Goal: Task Accomplishment & Management: Complete application form

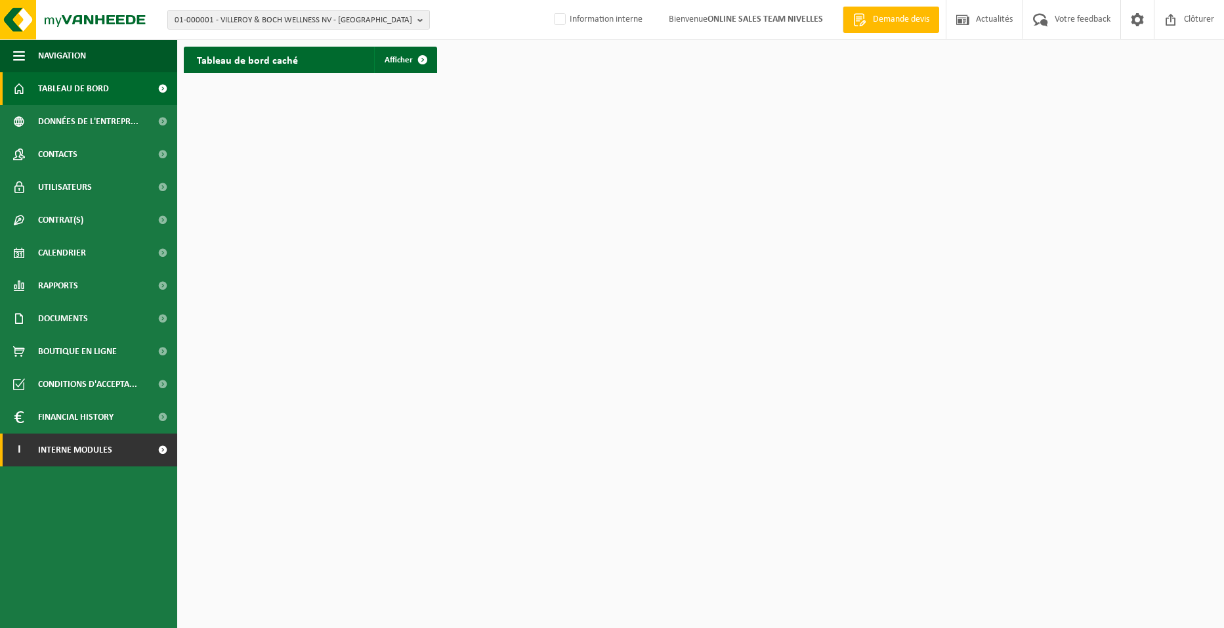
click at [123, 453] on link "I Interne modules" at bounding box center [88, 449] width 177 height 33
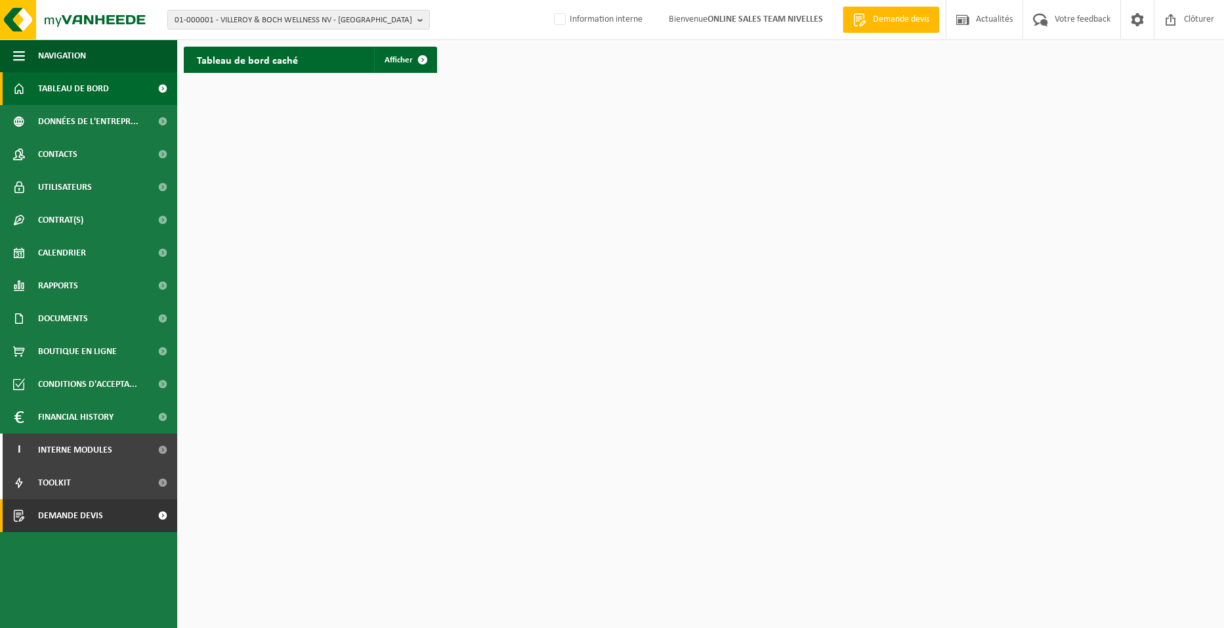
click at [114, 520] on link "Demande devis" at bounding box center [88, 515] width 177 height 33
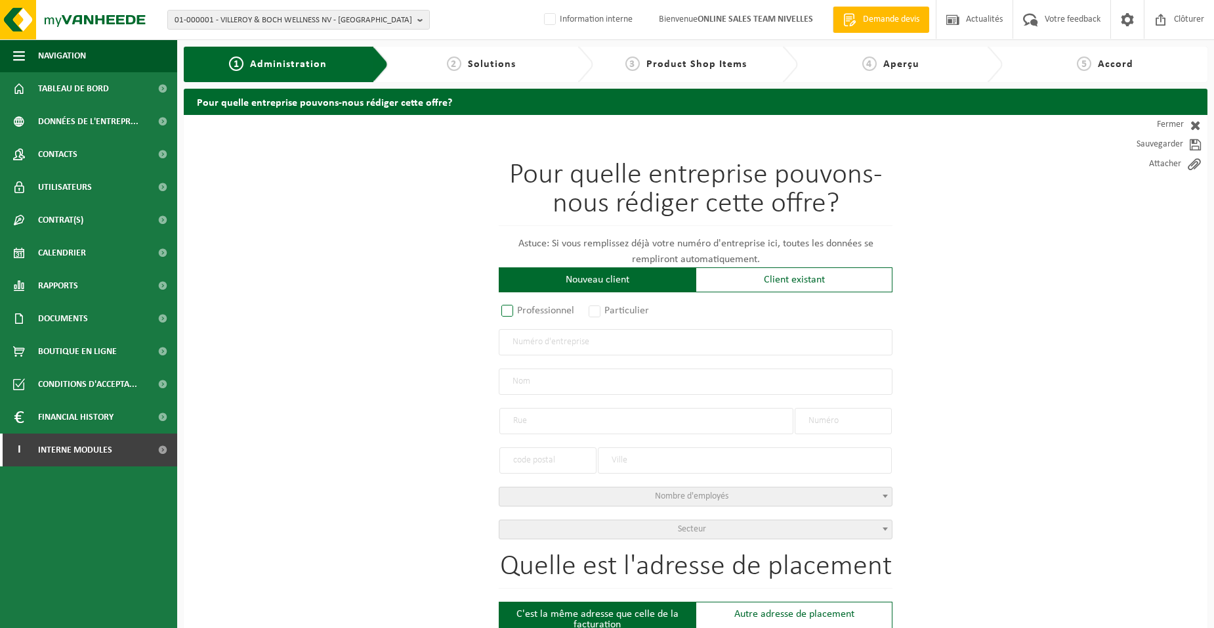
click at [546, 308] on label "Professionnel" at bounding box center [538, 310] width 79 height 18
click at [529, 308] on input "Professionnel" at bounding box center [525, 311] width 9 height 9
radio input "true"
click at [546, 354] on div "Pour quelle entreprise pouvons-nous rédiger cette offre? Astuce: Si vous rempli…" at bounding box center [696, 350] width 394 height 378
click at [603, 348] on input "text" at bounding box center [696, 342] width 394 height 26
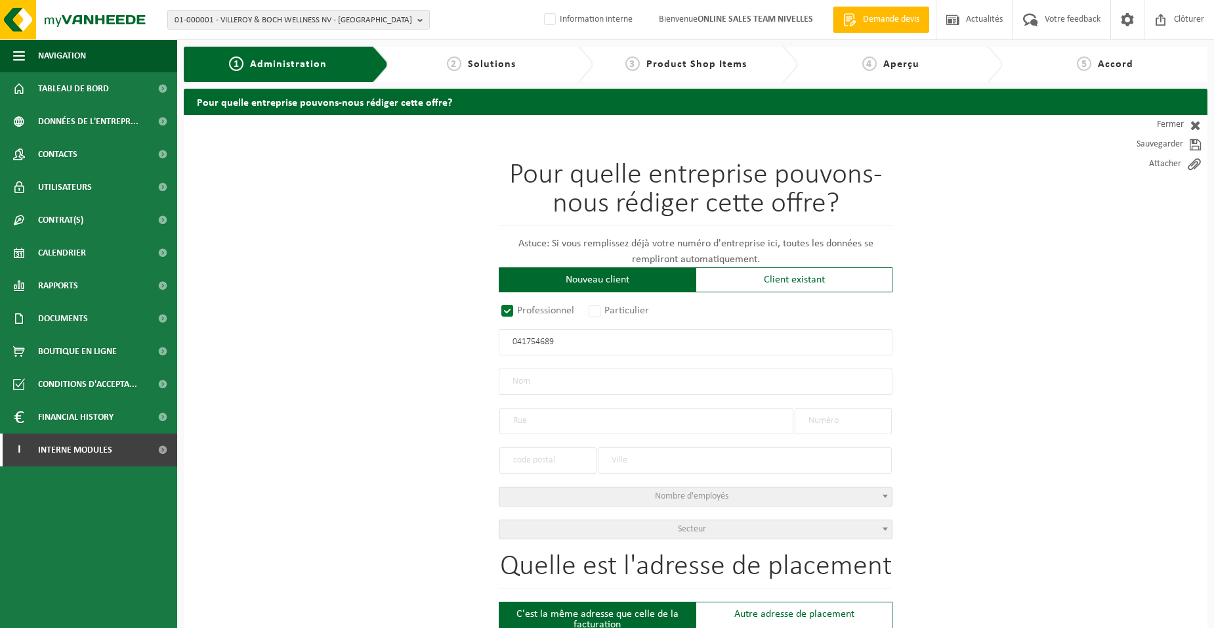
type input "0417546891"
radio input "true"
type input "0417546891"
type input "DE CONINCK SA"
type input "CHAUSSÉE DE BRUXELLES"
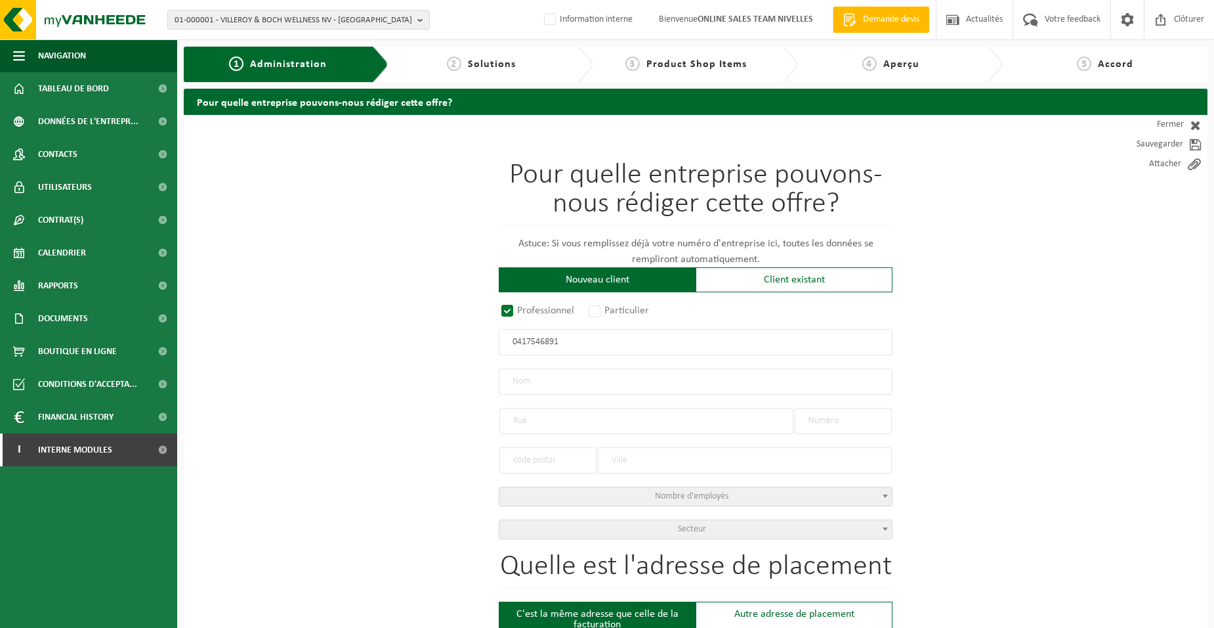
type input "37"
type input "1410"
type input "WATERLOO"
select select "C"
select select "NACE_4634"
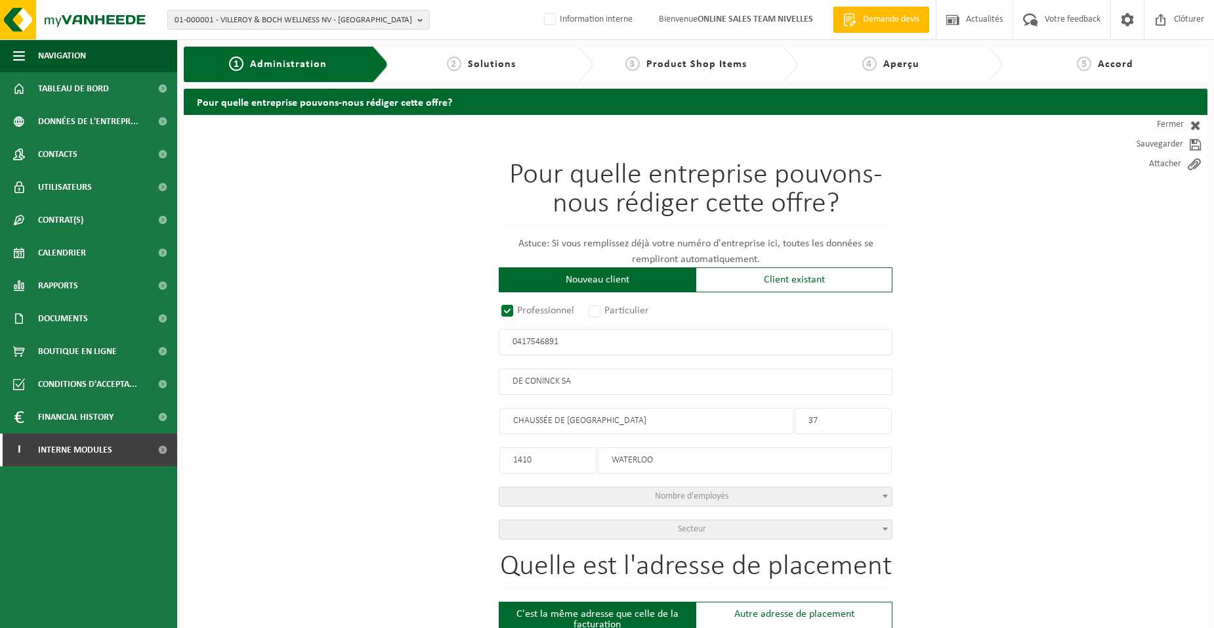
type input "DE CONINCK SA"
type input "CHAUSSÉE DE BRUXELLES"
type input "37"
type input "1410"
type input "WATERLOO"
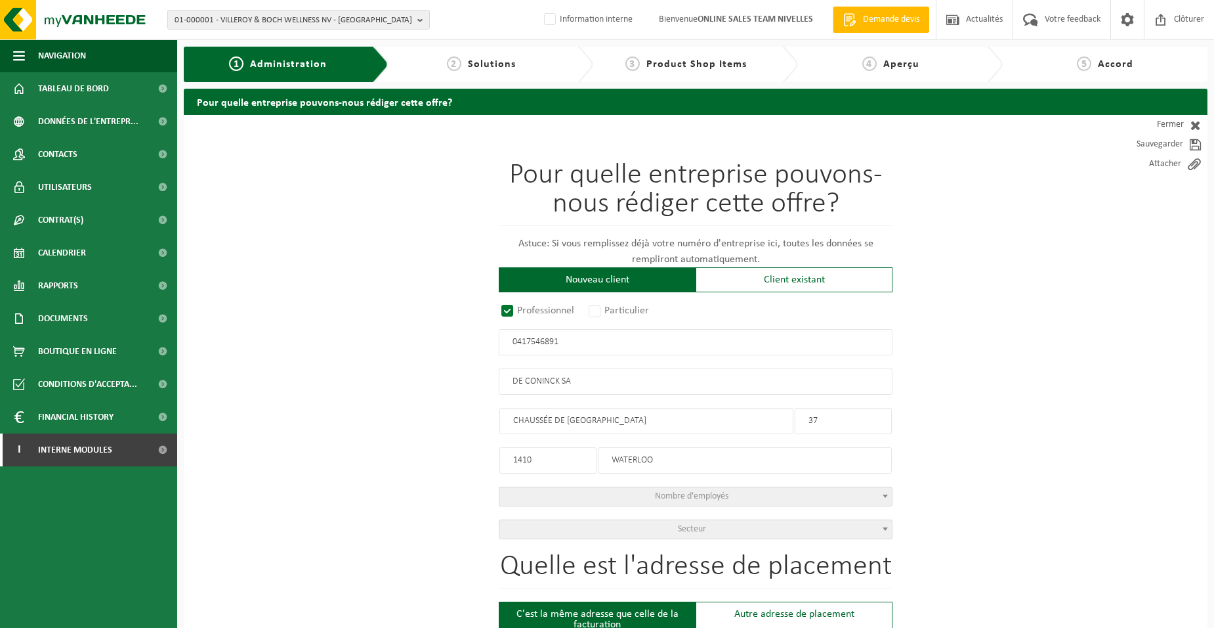
type input "2353012439"
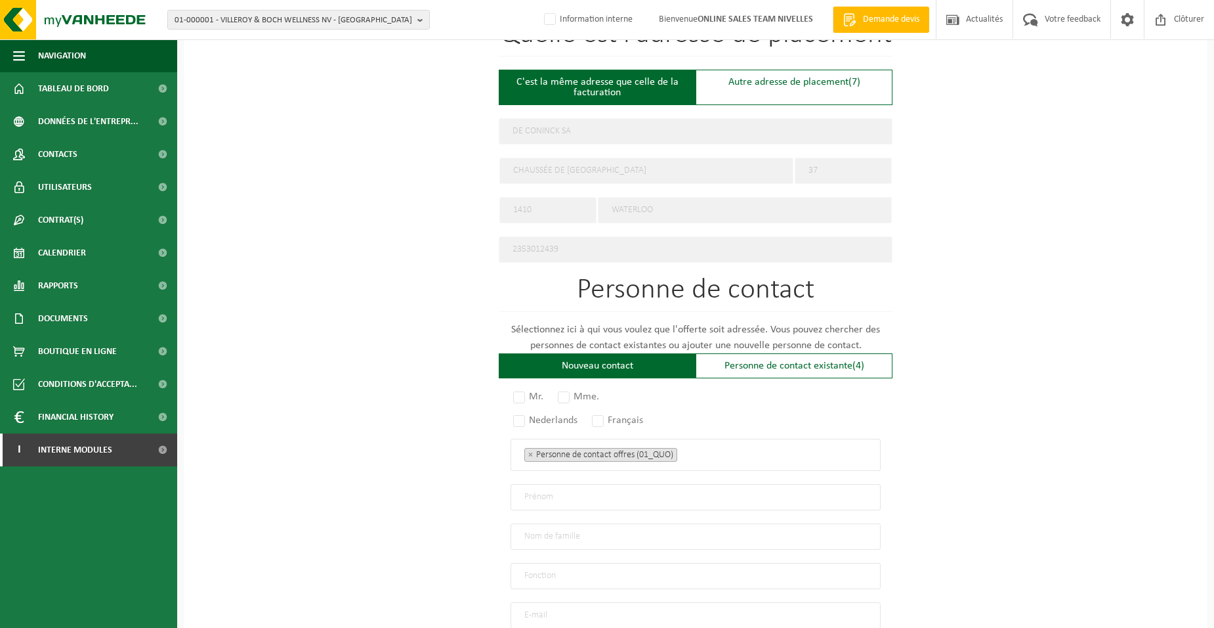
scroll to position [656, 0]
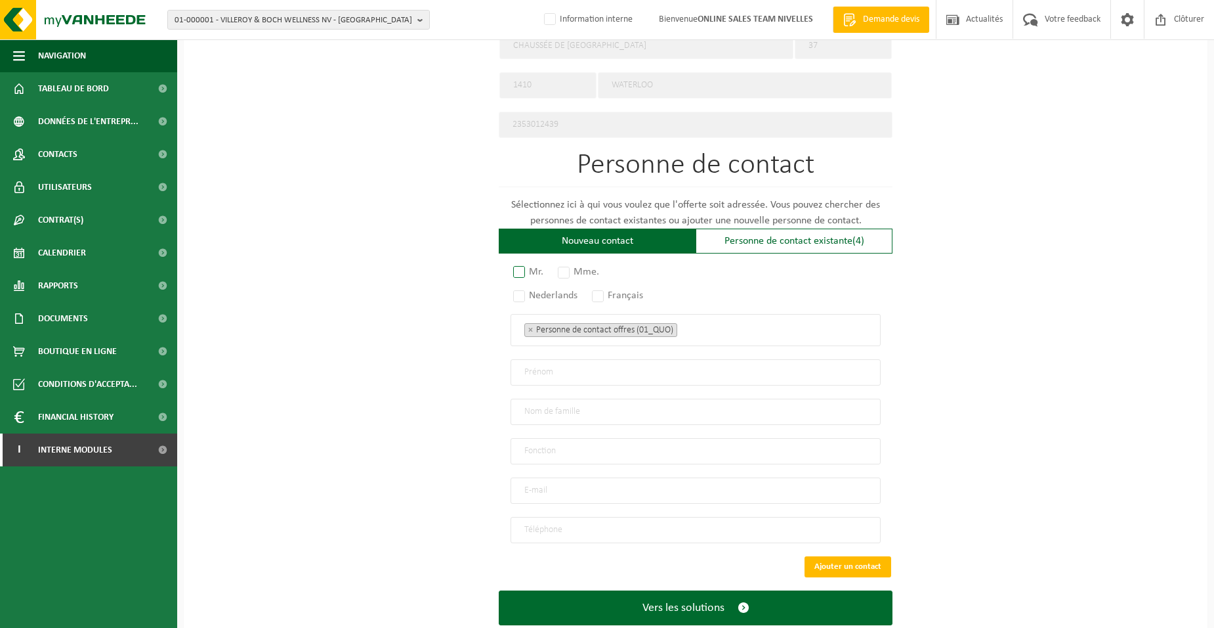
type input "0417546891"
click at [532, 265] on label "Mr." at bounding box center [529, 272] width 37 height 18
radio input "true"
click at [595, 286] on label "Français" at bounding box center [618, 295] width 58 height 18
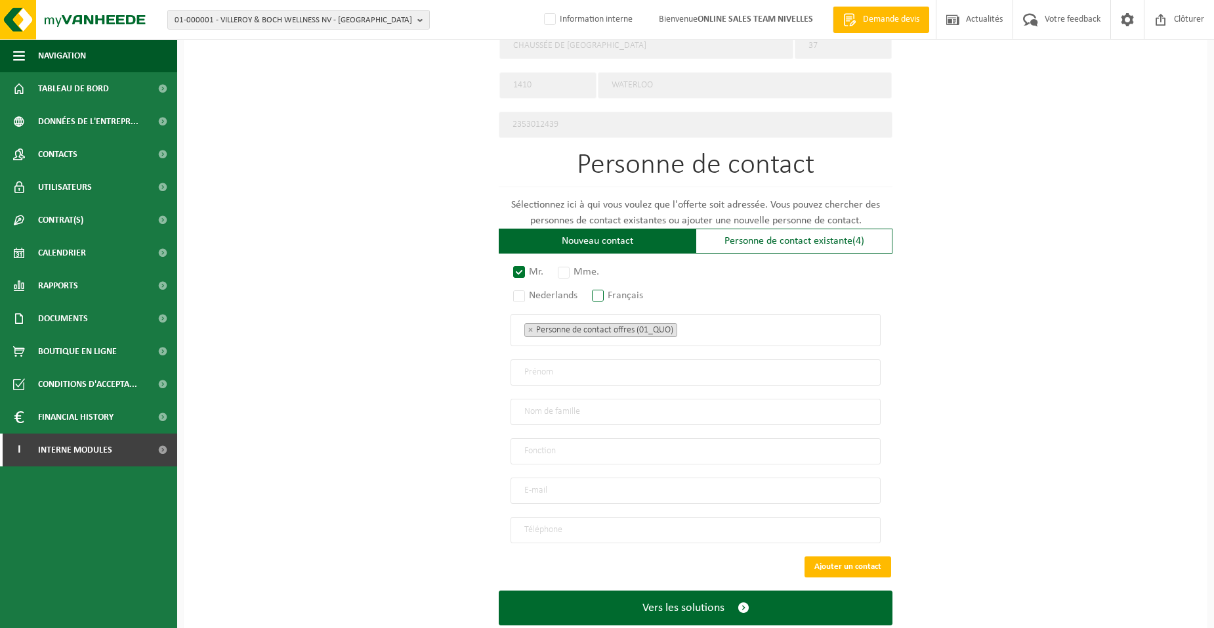
radio input "true"
click at [755, 339] on span "× Personne de contact offres (01_QUO)" at bounding box center [696, 330] width 370 height 32
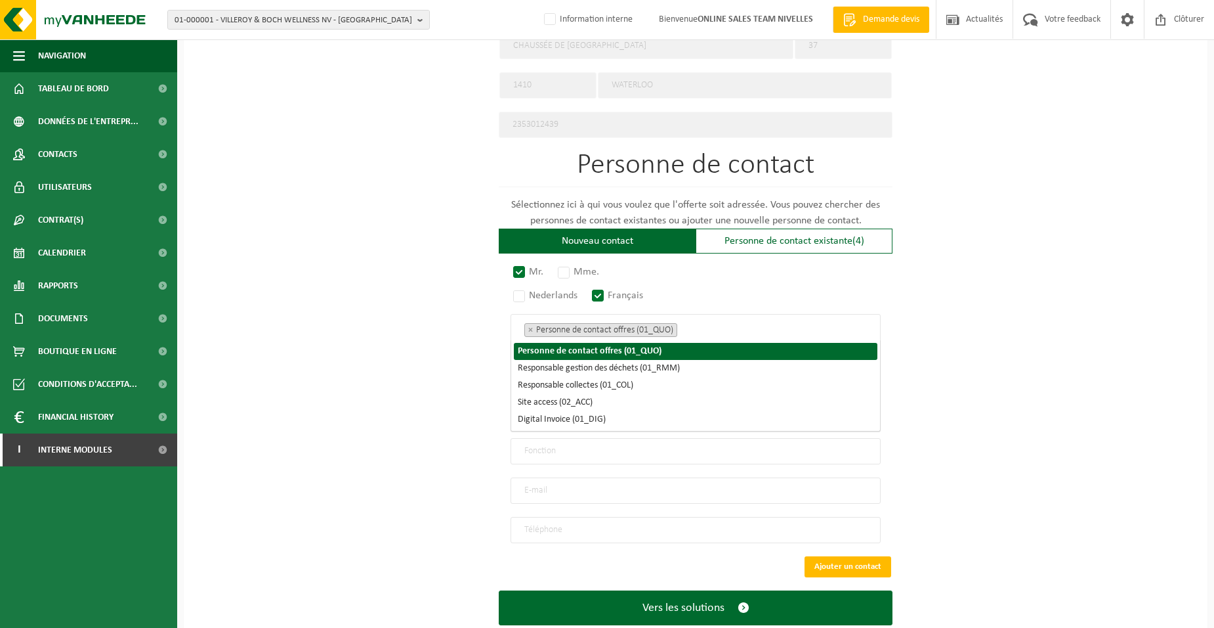
click at [731, 327] on ul "× Personne de contact offres (01_QUO)" at bounding box center [695, 329] width 343 height 17
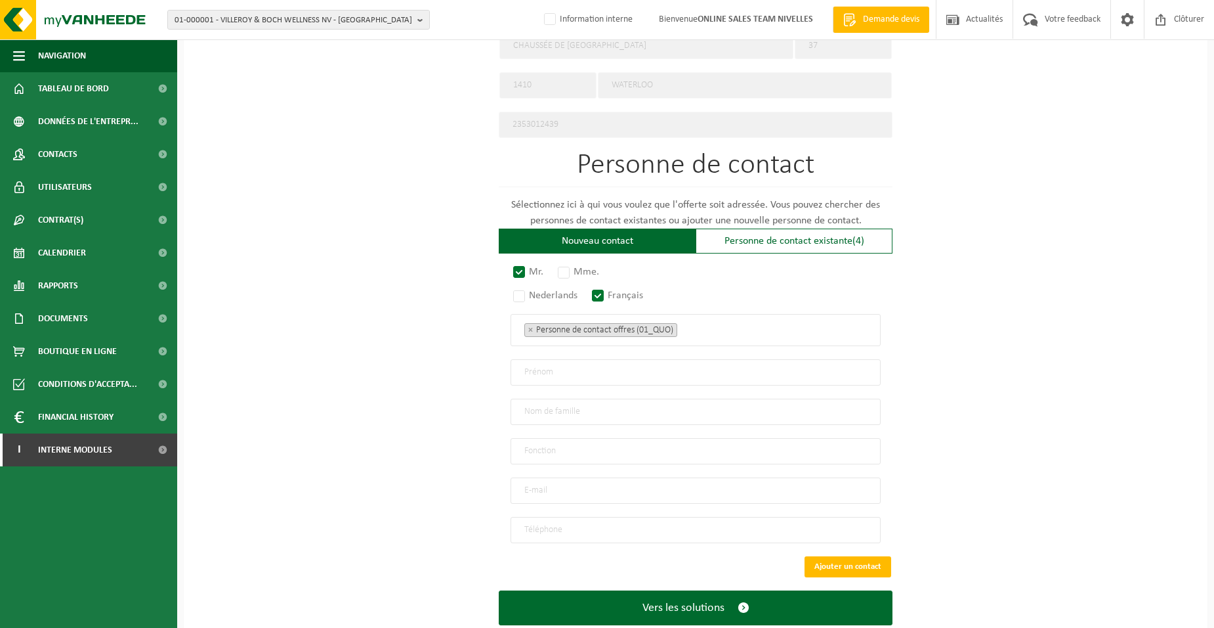
click at [712, 326] on ul "× Personne de contact offres (01_QUO)" at bounding box center [695, 329] width 343 height 17
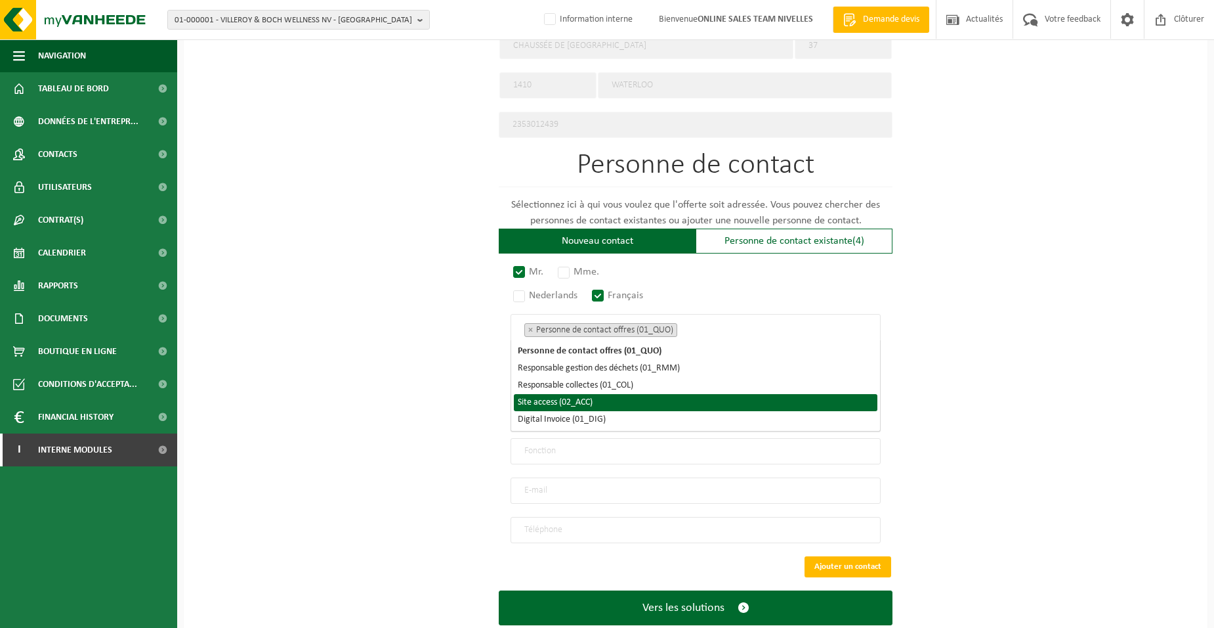
click at [600, 398] on li "Site access (02_ACC)" at bounding box center [696, 402] width 364 height 17
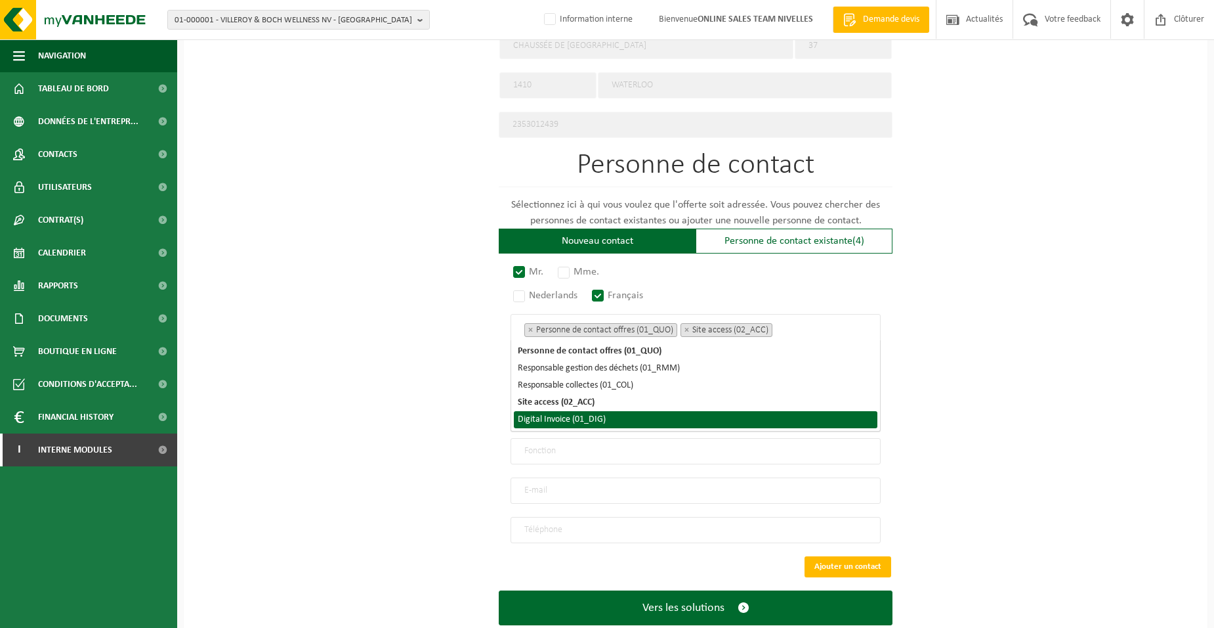
drag, startPoint x: 601, startPoint y: 414, endPoint x: 591, endPoint y: 415, distance: 9.9
click at [601, 414] on li "Digital Invoice (01_DIG)" at bounding box center [696, 419] width 364 height 17
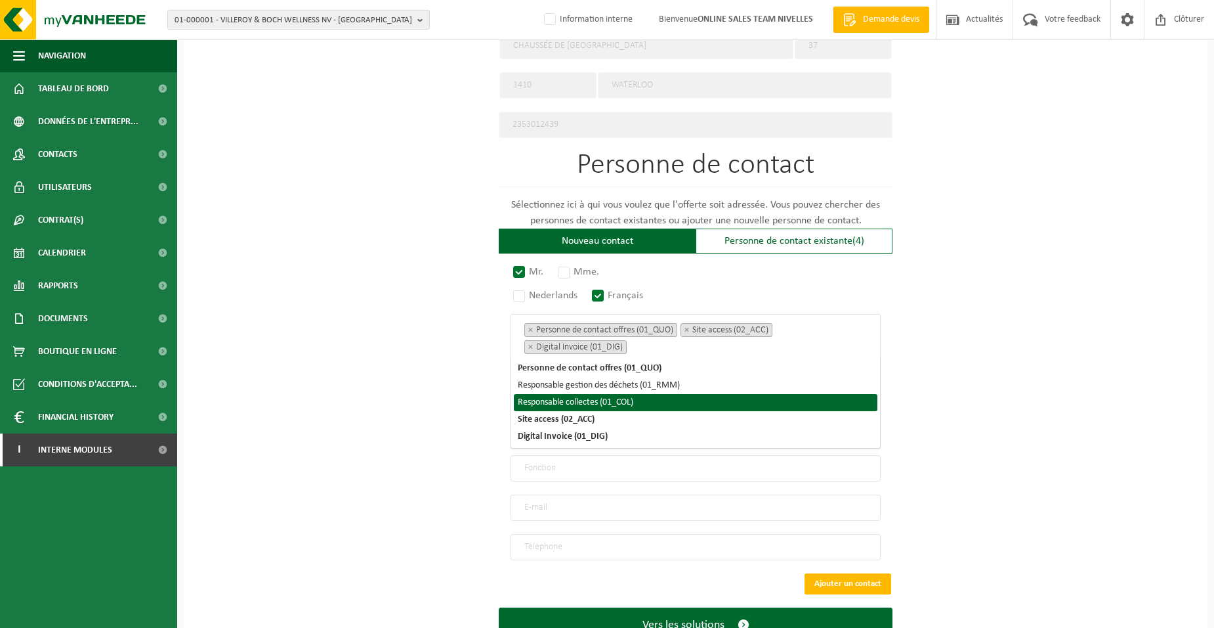
click at [465, 415] on div "Pour quelle entreprise pouvons-nous rédiger cette offre? Astuce: Si vous rempli…" at bounding box center [696, 66] width 1024 height 1216
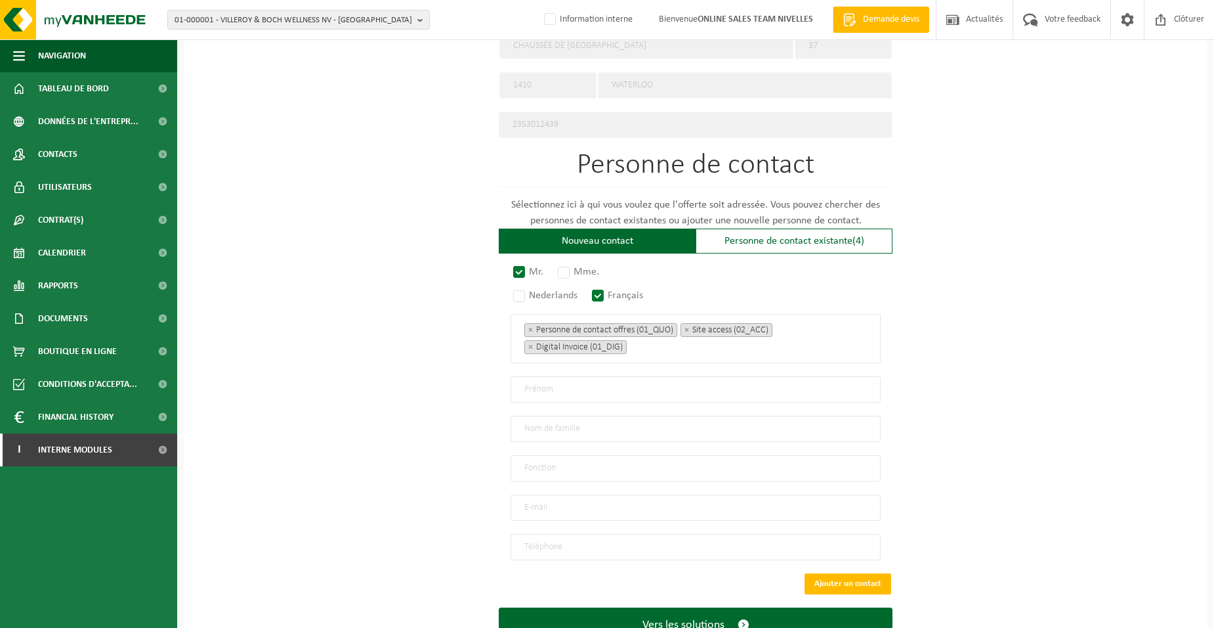
click at [545, 383] on input "text" at bounding box center [696, 389] width 370 height 26
type input "c"
click at [543, 382] on input "CHRISTOPHE" at bounding box center [696, 389] width 370 height 26
type input "CHRISTOPHE"
click at [547, 424] on input "text" at bounding box center [696, 428] width 370 height 26
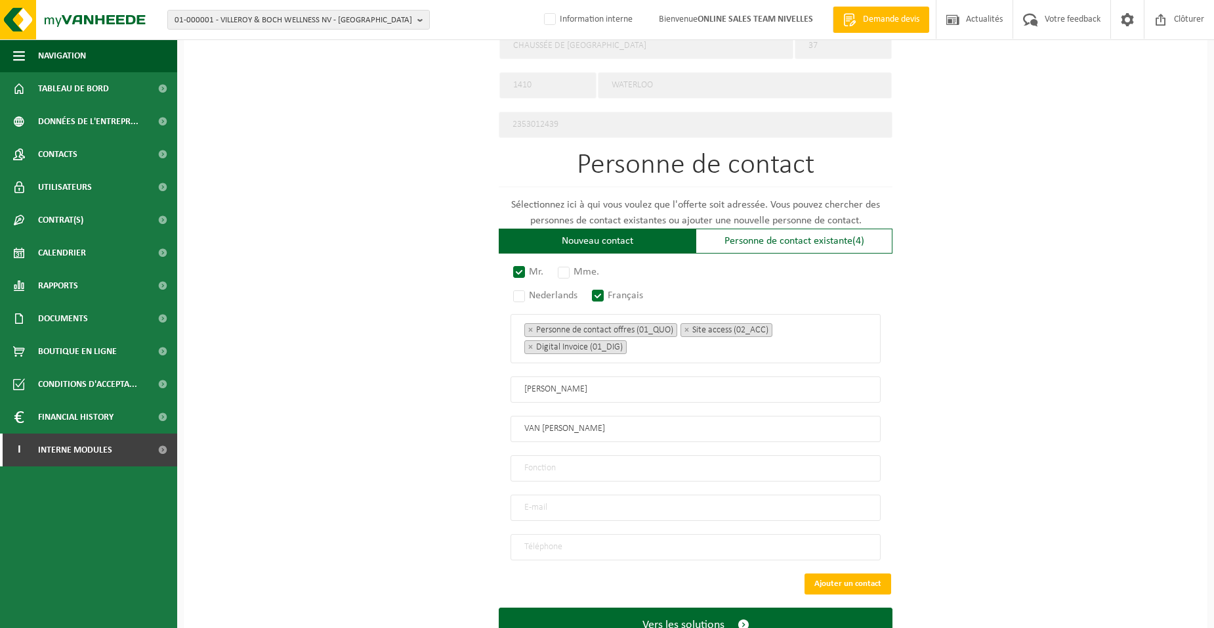
type input "VAN NURREL"
click at [557, 464] on input "text" at bounding box center [696, 468] width 370 height 26
type input "Directeur"
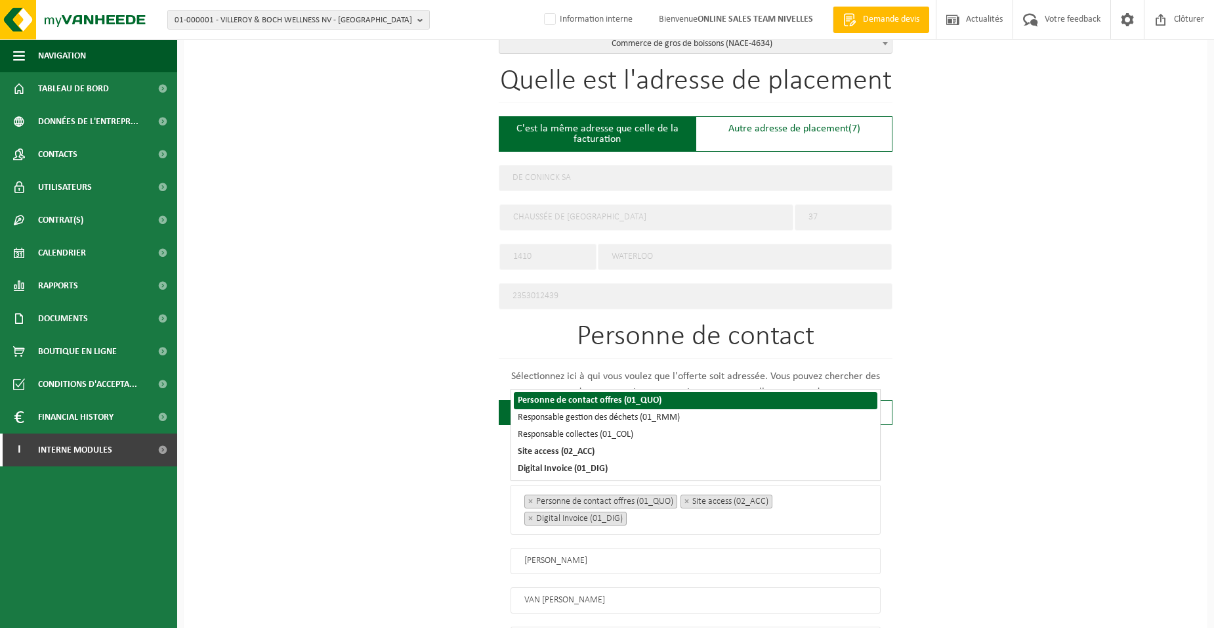
scroll to position [700, 0]
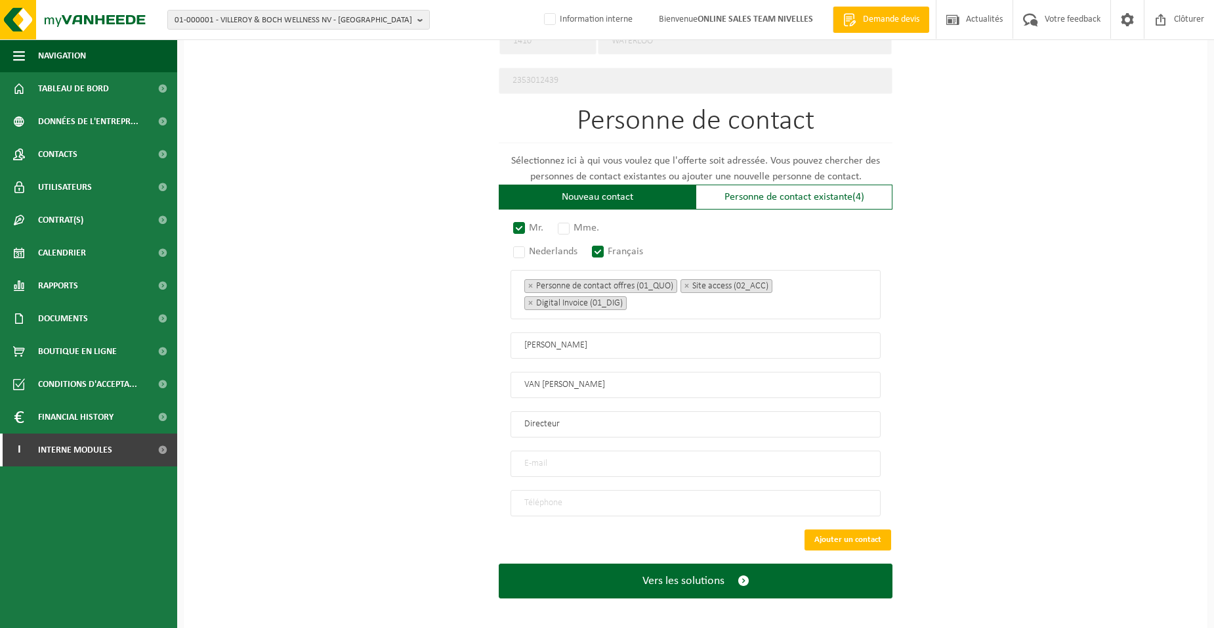
click at [538, 457] on input "email" at bounding box center [696, 463] width 370 height 26
type input "CVN@DECONINCKWINE.COM"
click at [557, 501] on input "tel" at bounding box center [696, 503] width 370 height 26
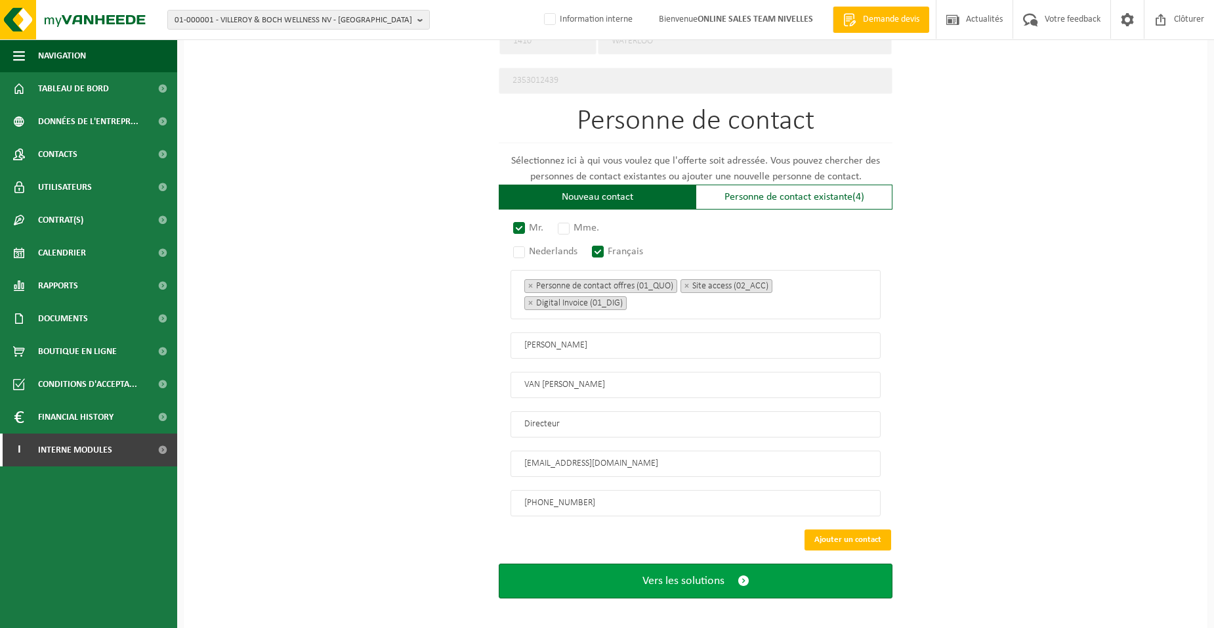
type input "+32 477 77 02 07"
click at [587, 573] on button "Vers les solutions" at bounding box center [696, 580] width 394 height 35
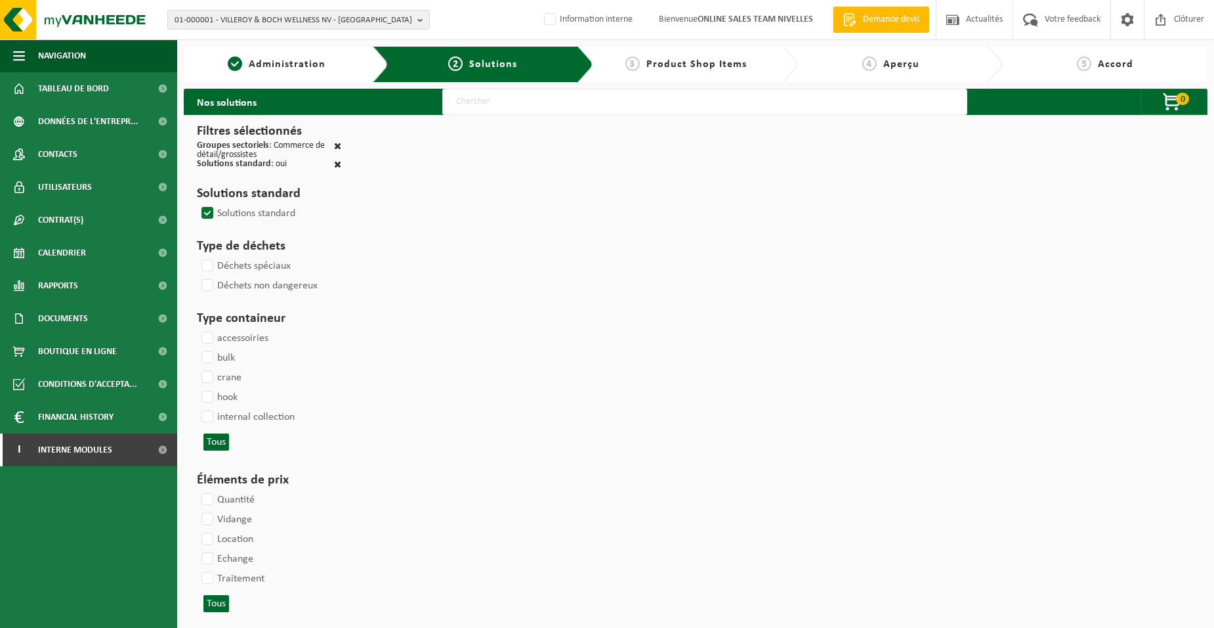
click at [511, 108] on input "text" at bounding box center [704, 102] width 525 height 26
type input "000052"
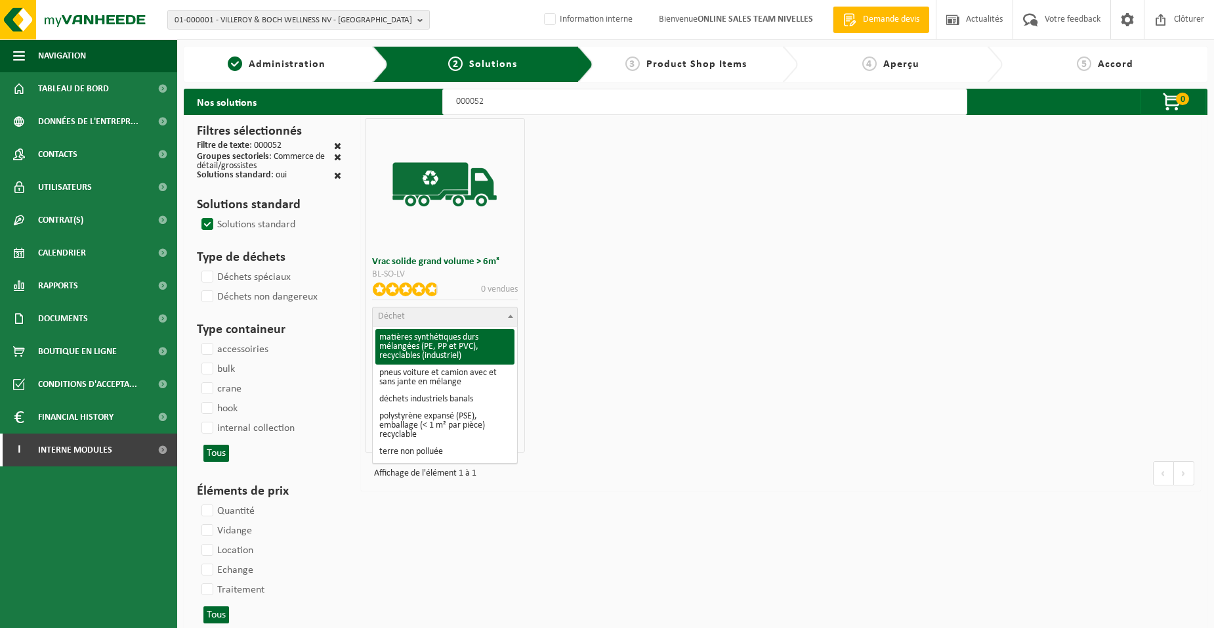
click at [403, 314] on span "Déchet" at bounding box center [391, 316] width 27 height 10
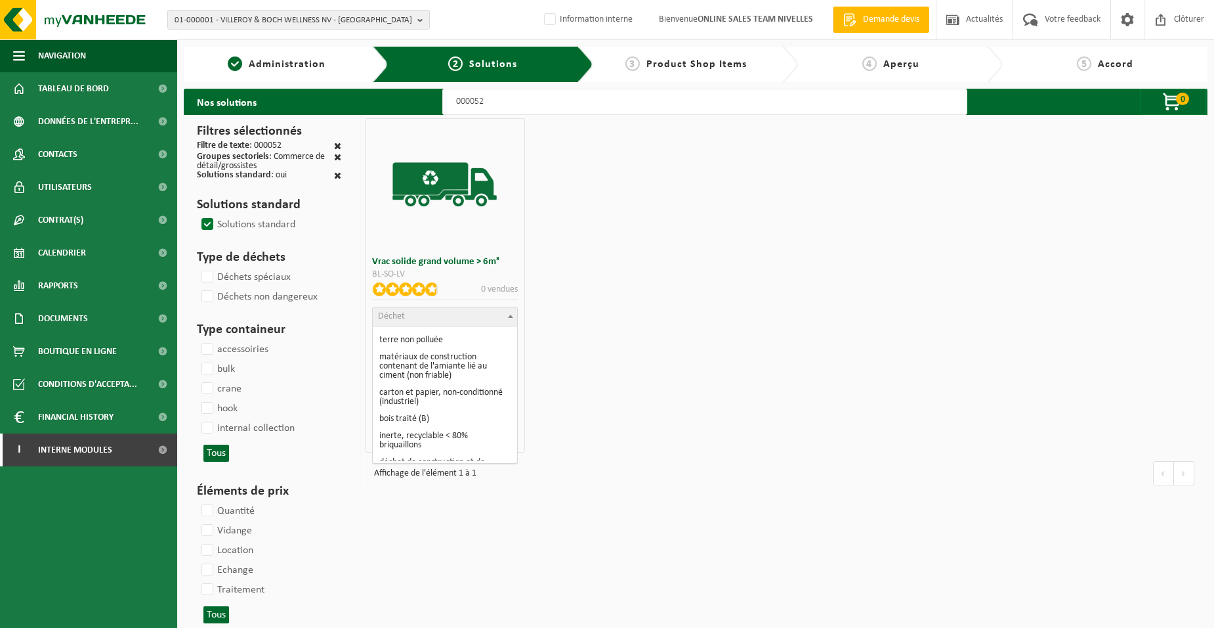
scroll to position [131, 0]
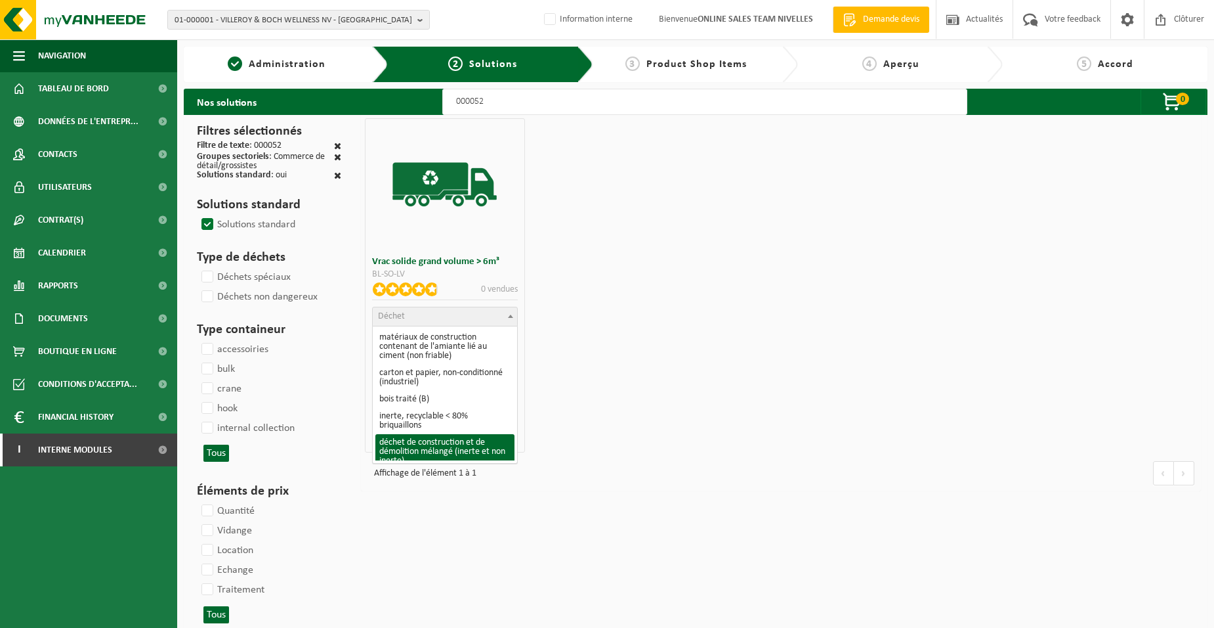
select select "31"
select select
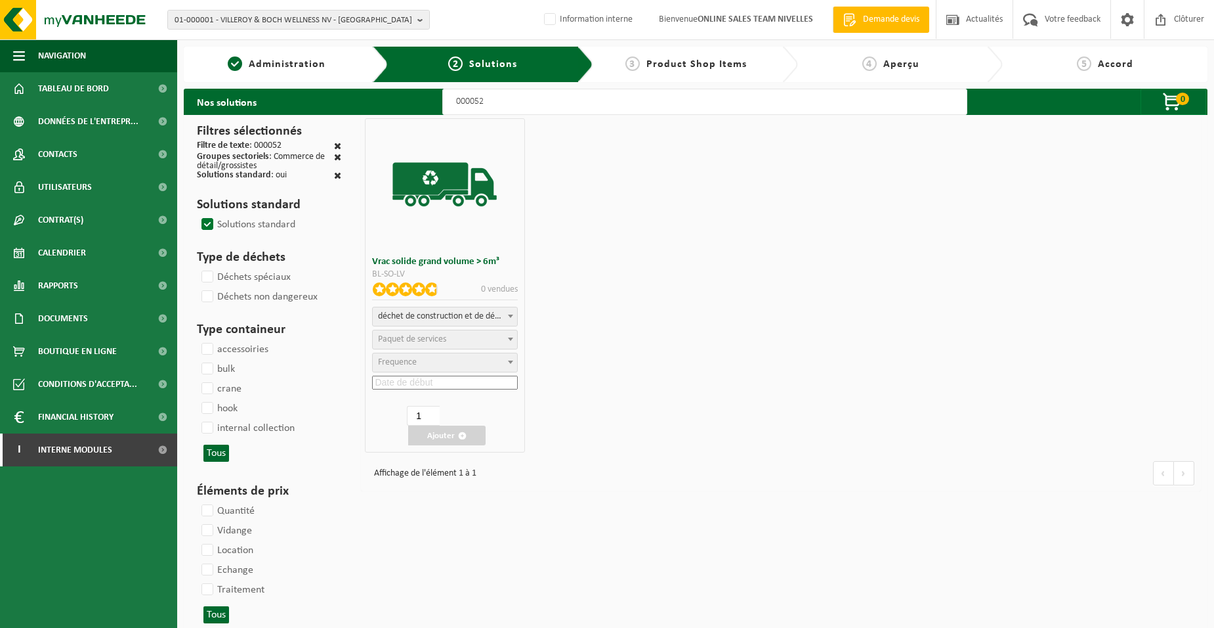
select select
select select "47"
select select "25"
click at [401, 382] on input at bounding box center [444, 382] width 145 height 14
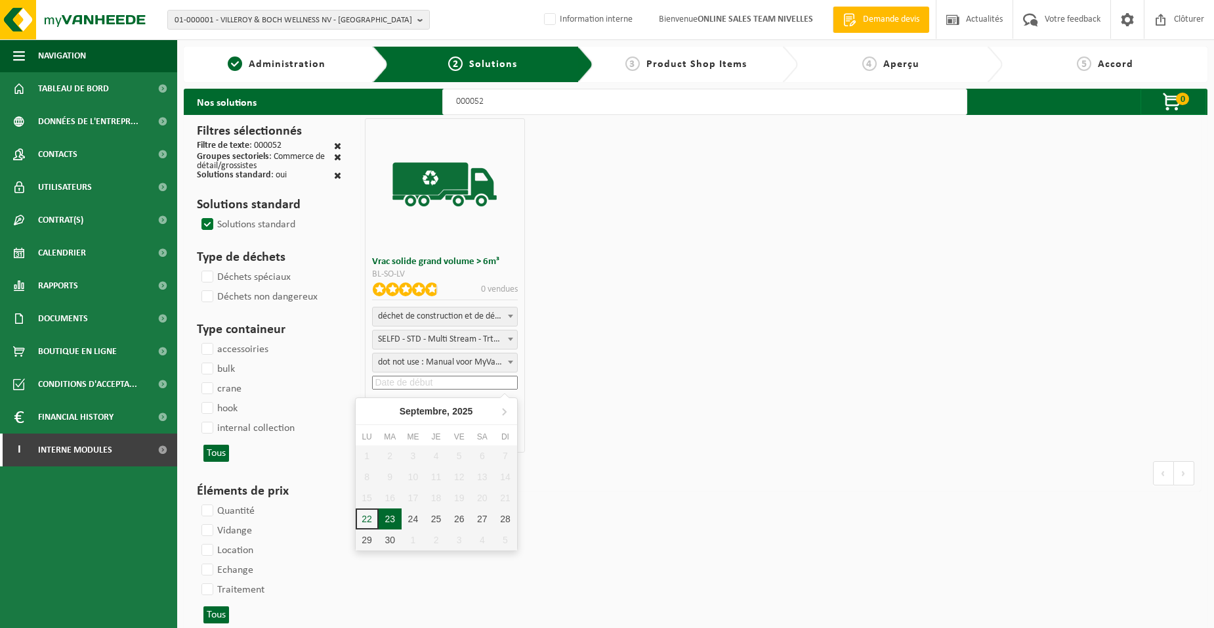
click at [387, 520] on div "23" at bounding box center [390, 518] width 23 height 21
type input "2025-09-23"
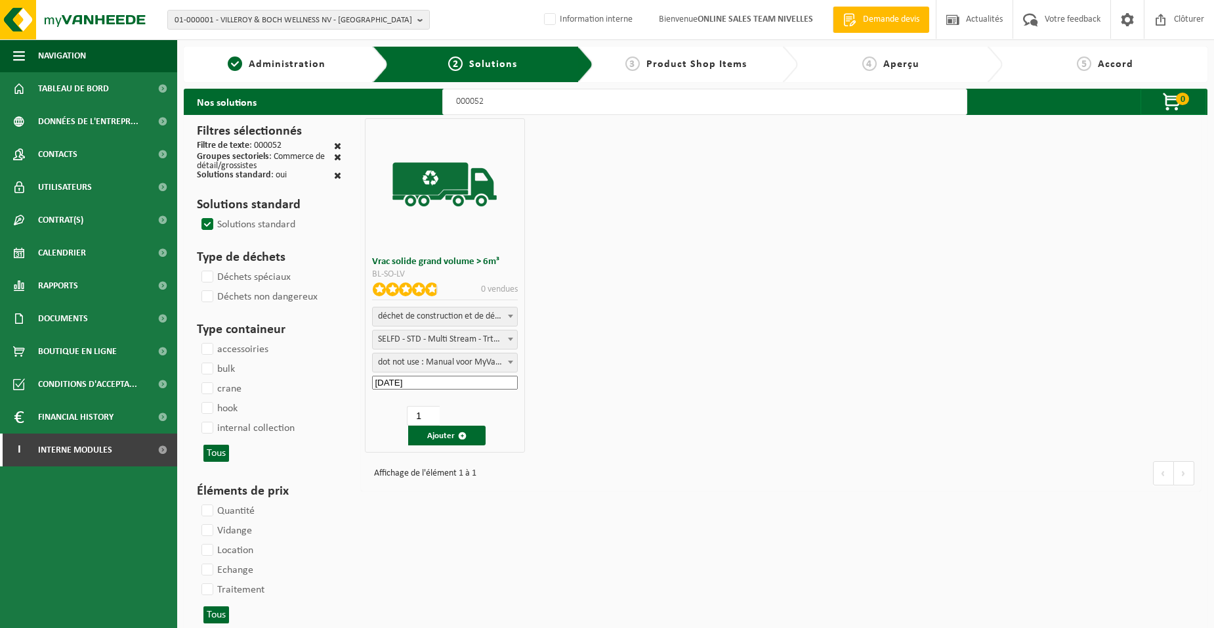
click at [436, 429] on button "Ajouter" at bounding box center [446, 435] width 77 height 20
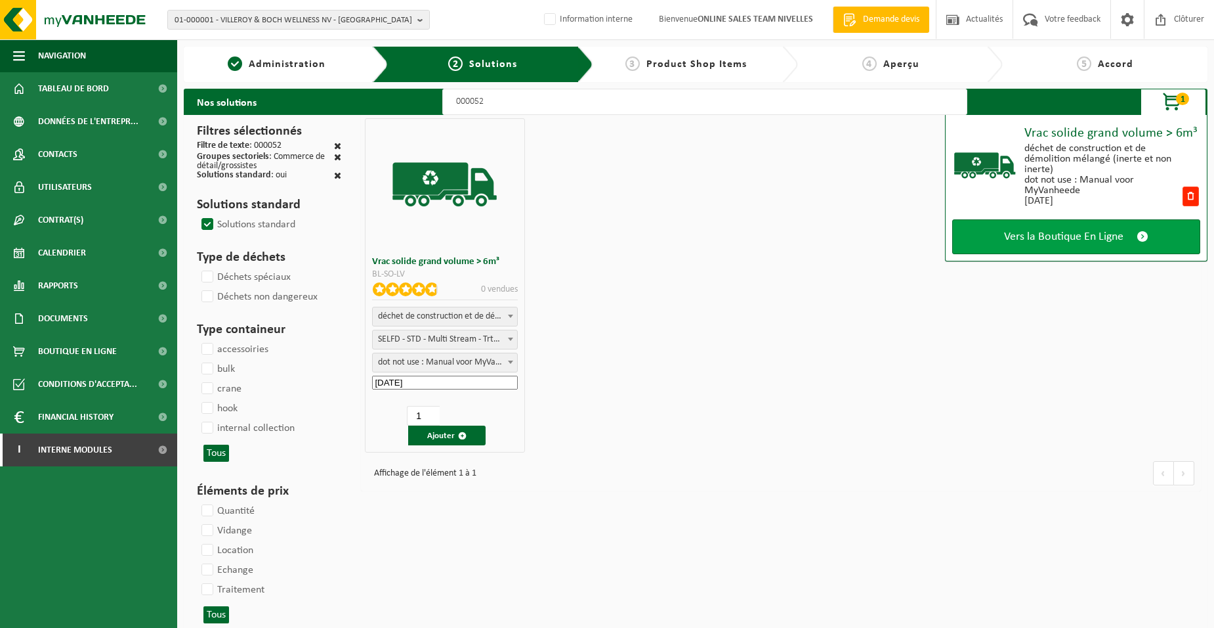
click at [1008, 231] on span "Vers la Boutique En Ligne" at bounding box center [1063, 237] width 119 height 14
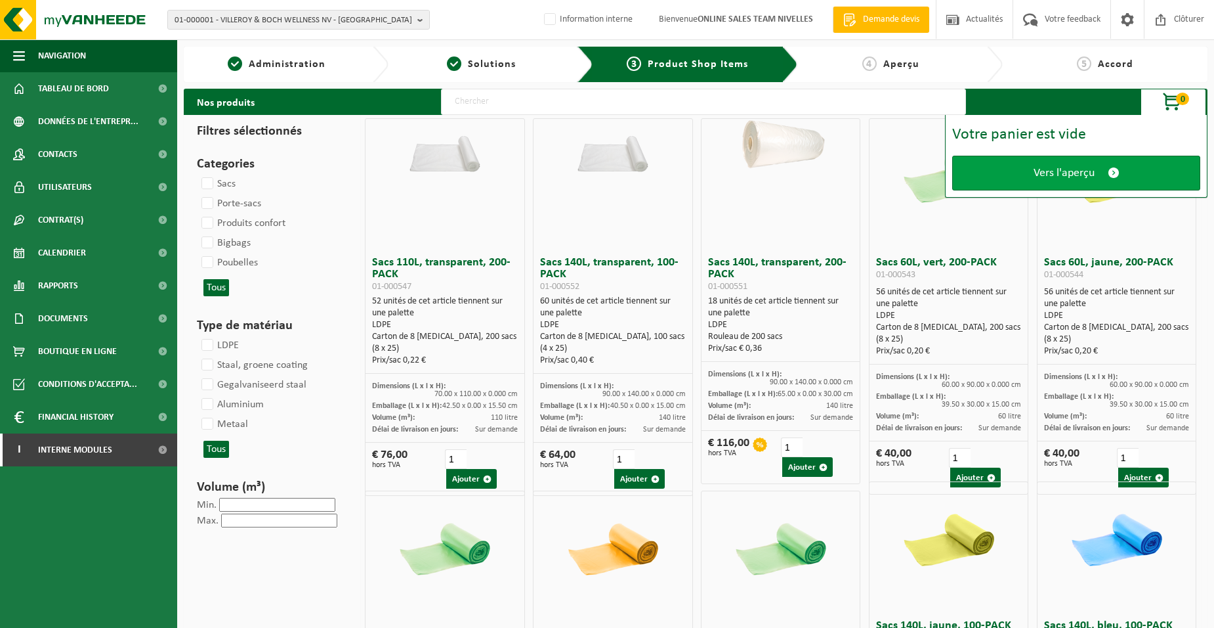
click at [1006, 184] on link "Vers l'aperçu" at bounding box center [1076, 173] width 248 height 35
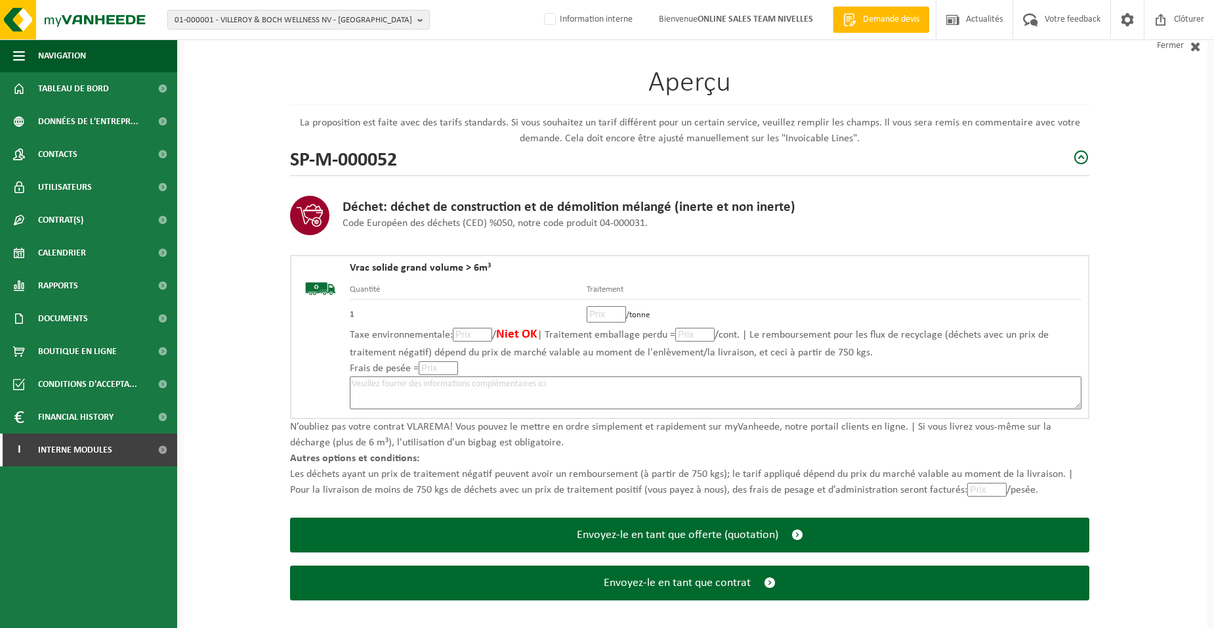
scroll to position [90, 0]
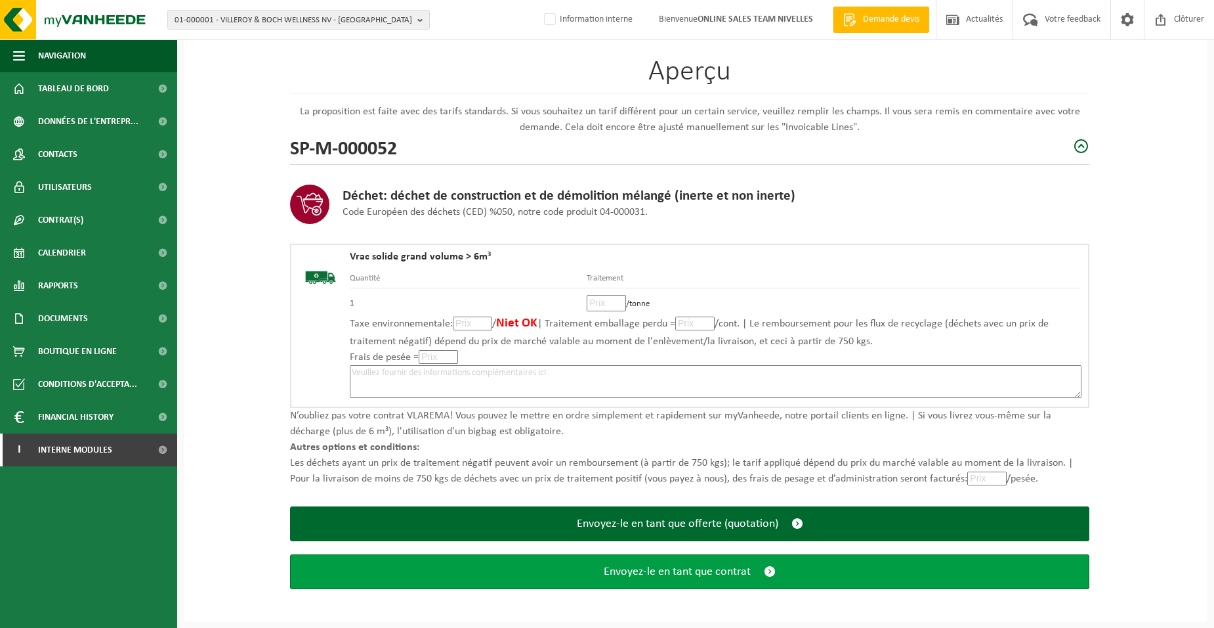
click at [584, 576] on button "Envoyez-le en tant que contrat" at bounding box center [689, 571] width 799 height 35
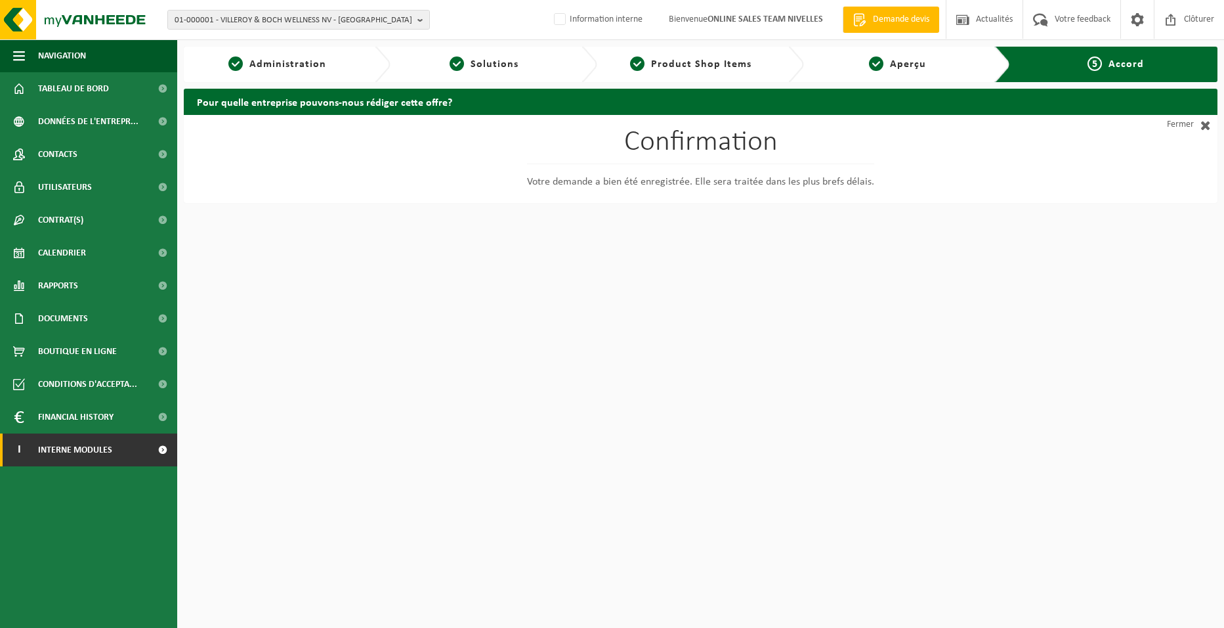
click at [93, 455] on span "Interne modules" at bounding box center [75, 449] width 74 height 33
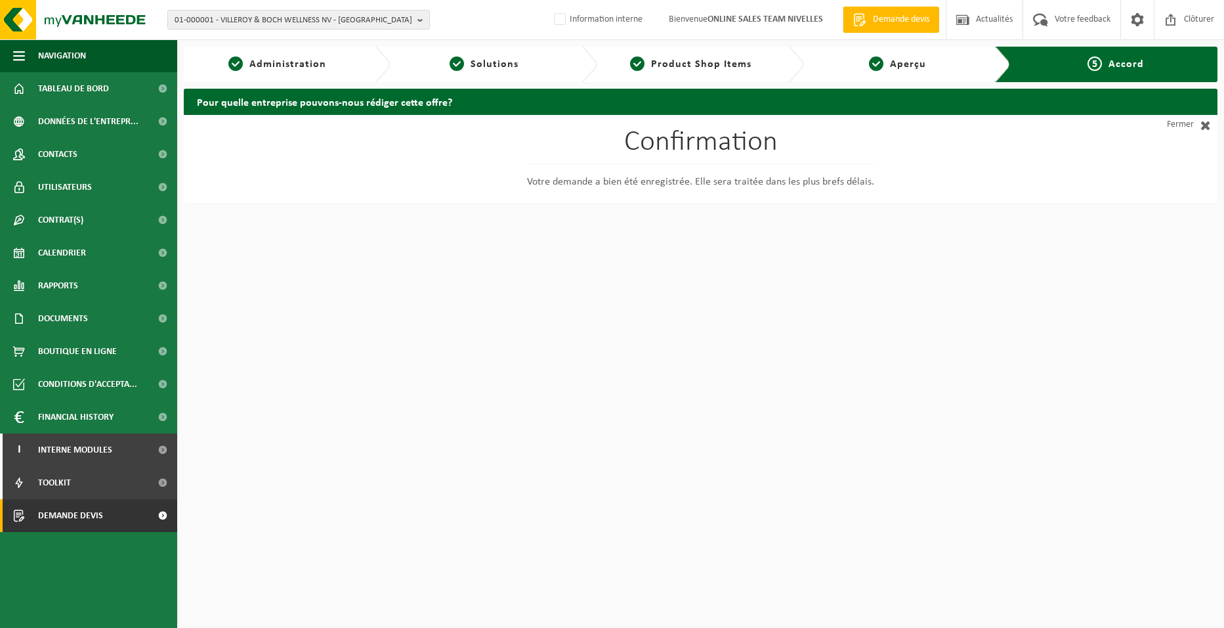
click at [90, 517] on span "Demande devis" at bounding box center [70, 515] width 65 height 33
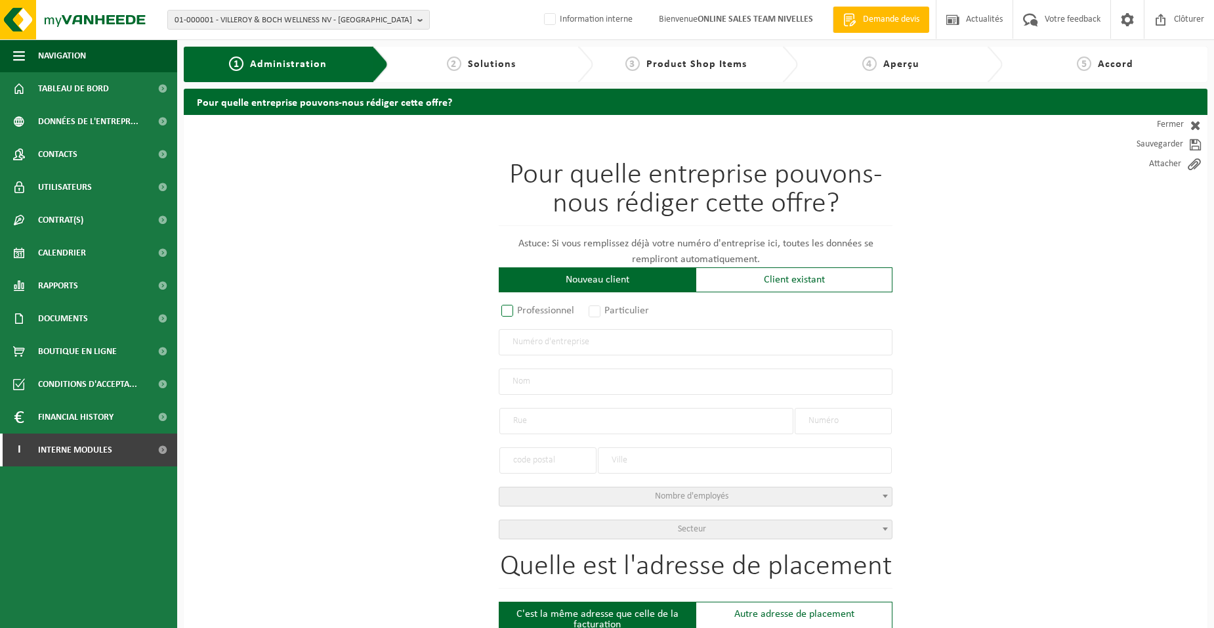
click at [568, 314] on label "Professionnel" at bounding box center [538, 310] width 79 height 18
click at [529, 314] on input "Professionnel" at bounding box center [525, 311] width 9 height 9
radio input "true"
click at [564, 345] on input "text" at bounding box center [696, 342] width 394 height 26
type input "0832512891"
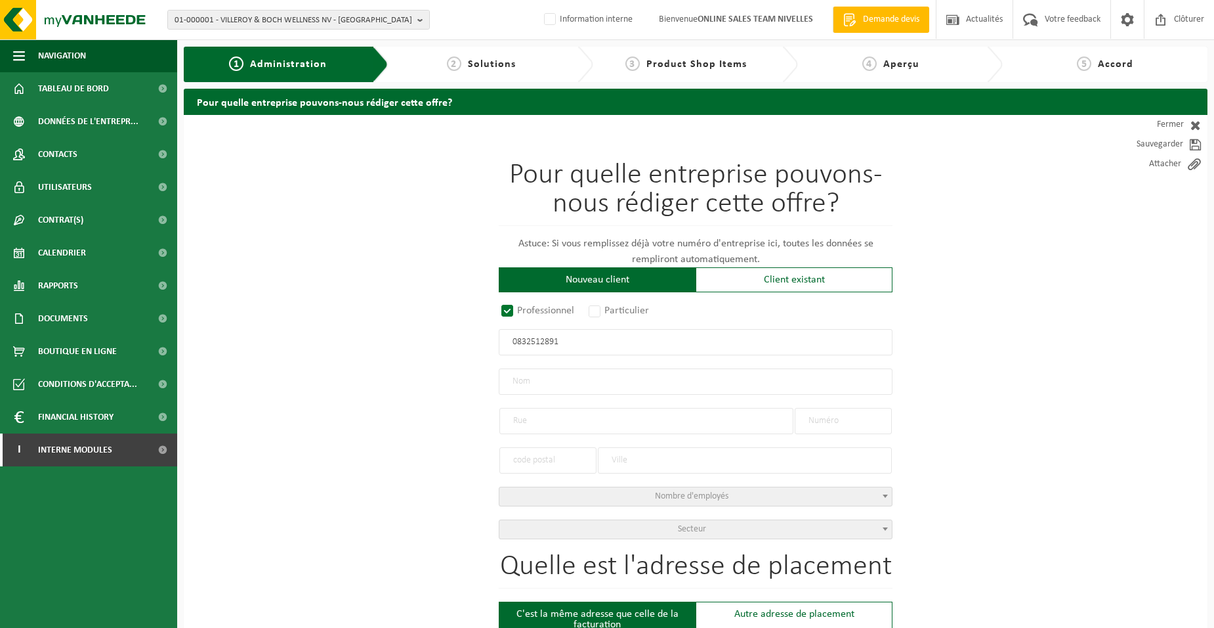
radio input "true"
type input "0832512891"
type input "[PERSON_NAME]"
type input "RUE ZÉPHIRIN FLANDRE([GEOGRAPHIC_DATA])"
type input "33"
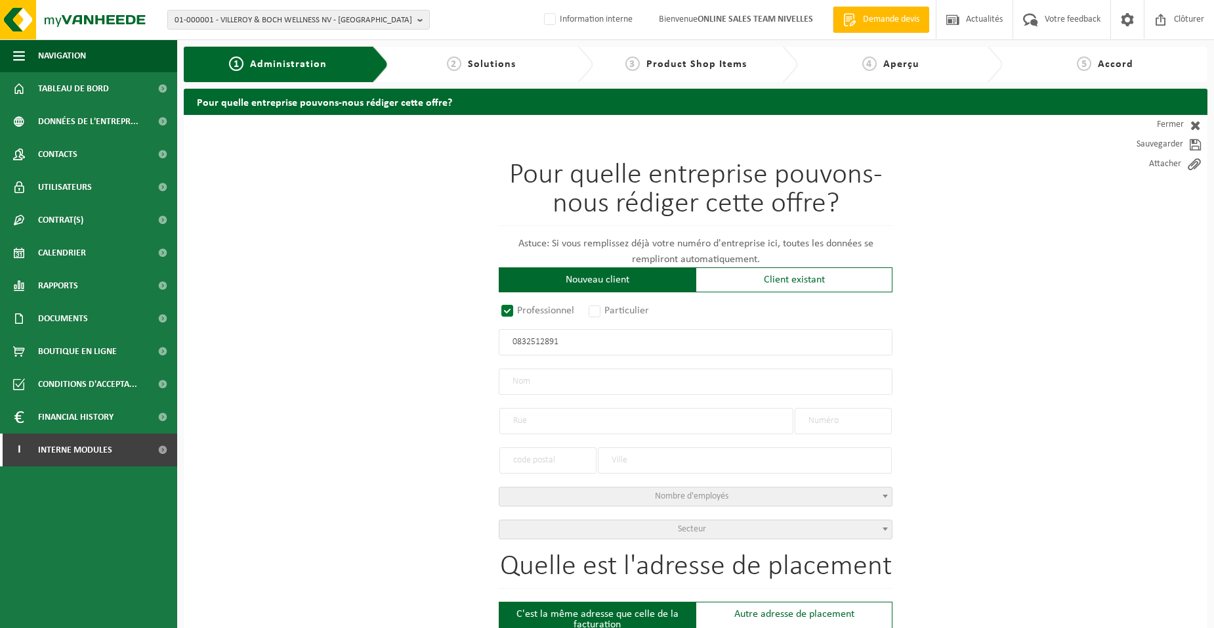
type input "6210"
type input "LES BONS VILLERS"
select select "D"
select select "NACE_4211"
type input "[PERSON_NAME]"
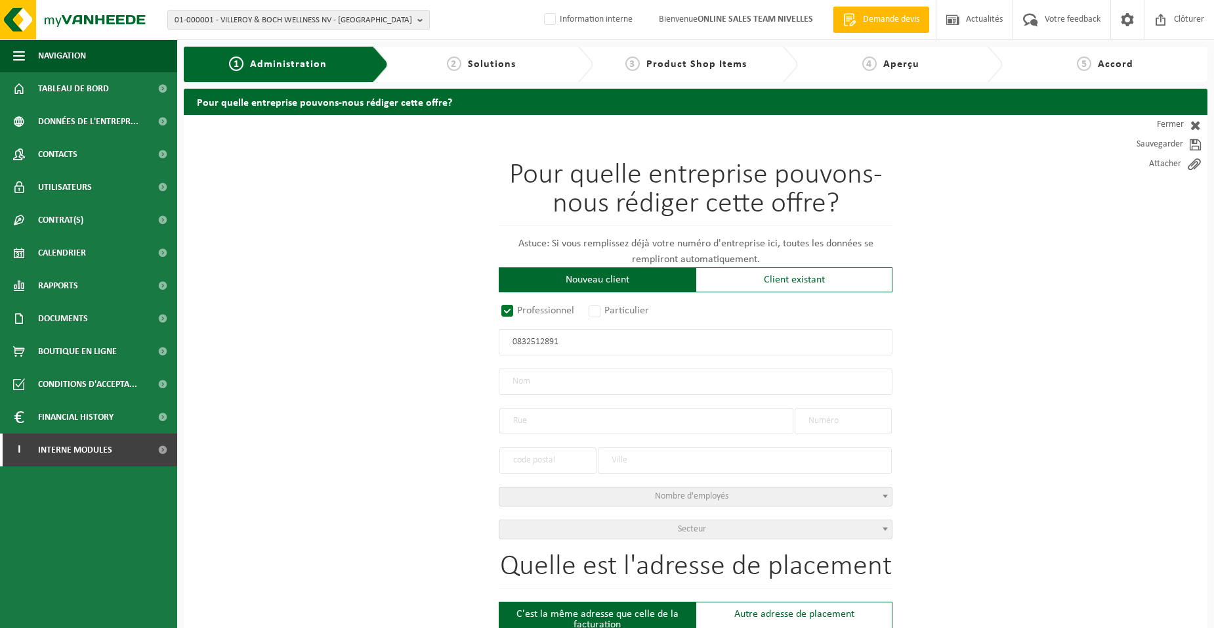
type input "RUE ZÉPHIRIN FLANDRE([GEOGRAPHIC_DATA])"
type input "33"
type input "6210"
type input "LES BONS VILLERS"
type input "2240028126"
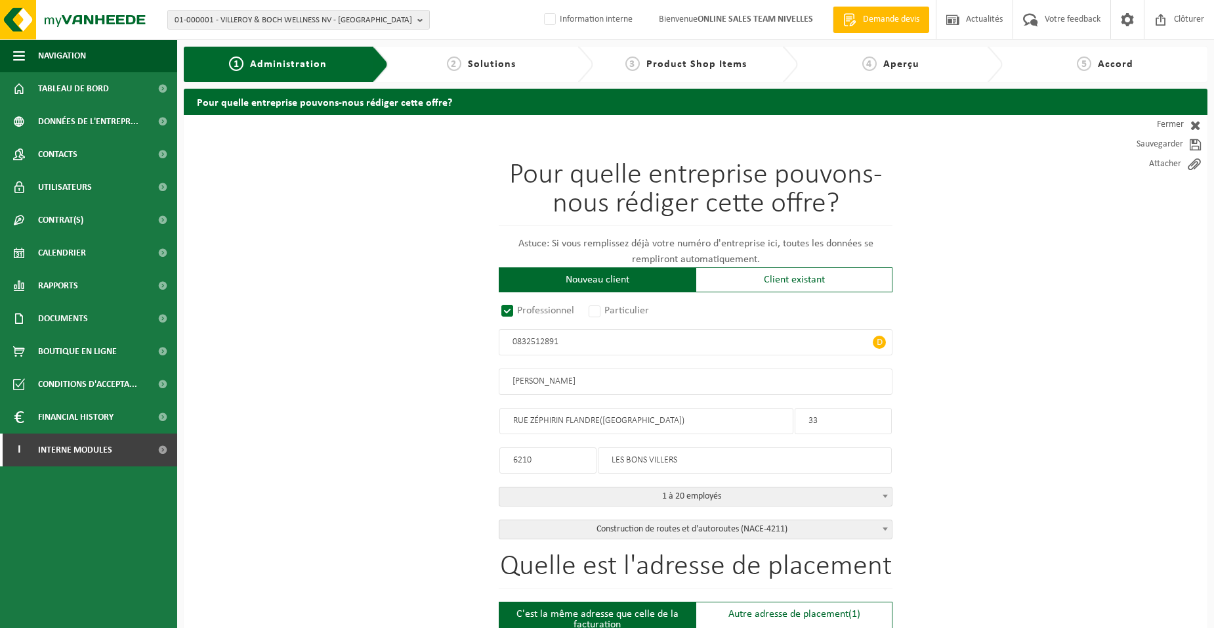
type input "0832512891"
drag, startPoint x: 692, startPoint y: 460, endPoint x: 328, endPoint y: 454, distance: 364.3
click at [552, 458] on input "6210" at bounding box center [548, 460] width 97 height 26
drag, startPoint x: 473, startPoint y: 447, endPoint x: 266, endPoint y: 434, distance: 207.2
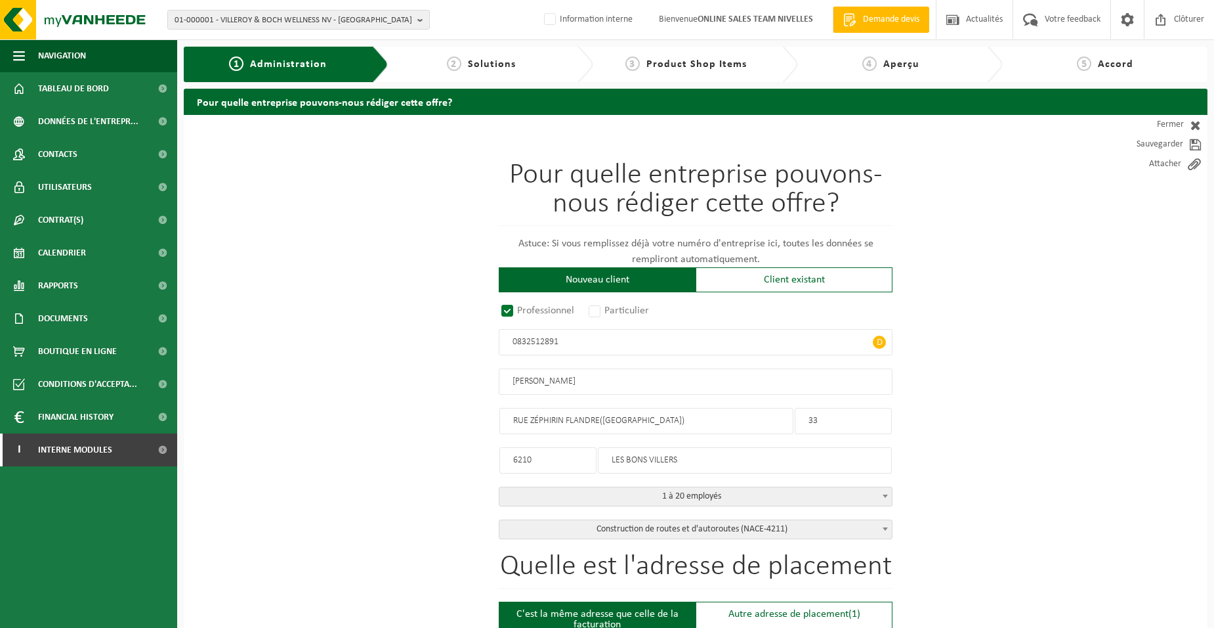
type input "6210"
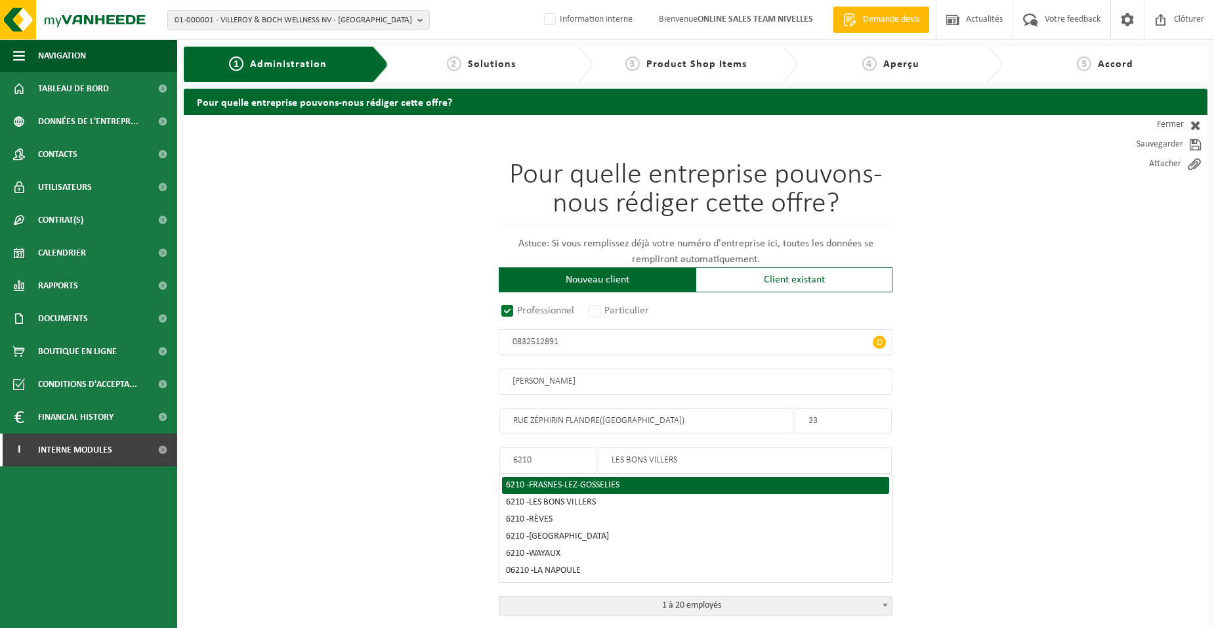
click at [521, 480] on div "6210 - FRASNES-LEZ-GOSSELIES" at bounding box center [695, 484] width 379 height 9
type input "FRASNES-LEZ-GOSSELIES"
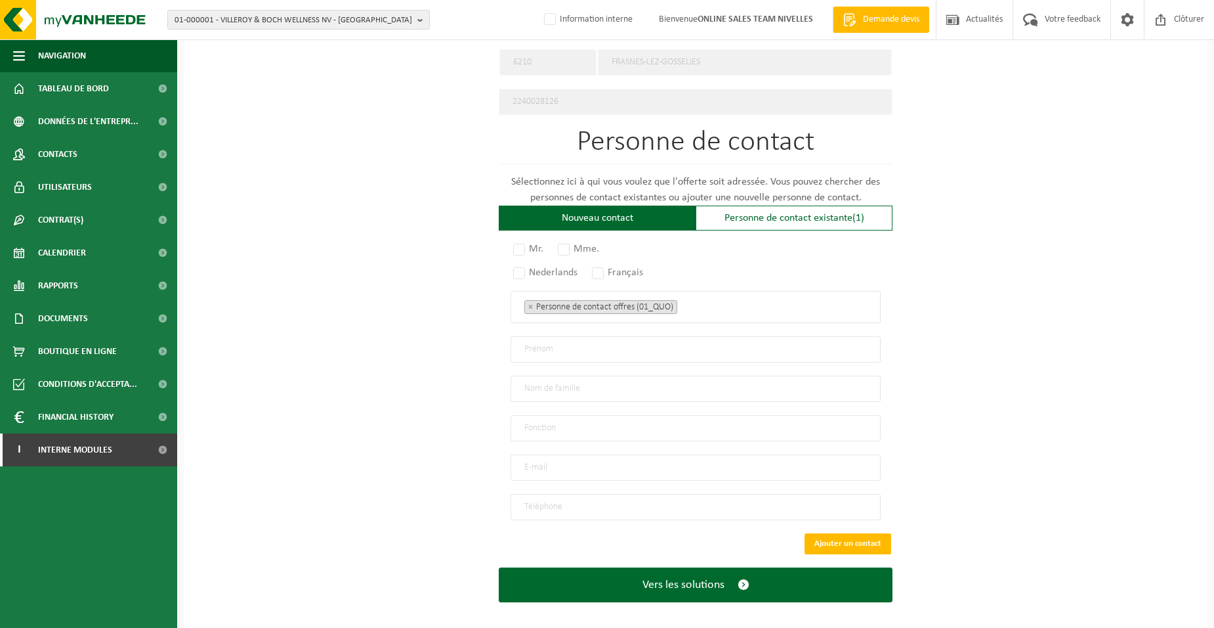
scroll to position [683, 0]
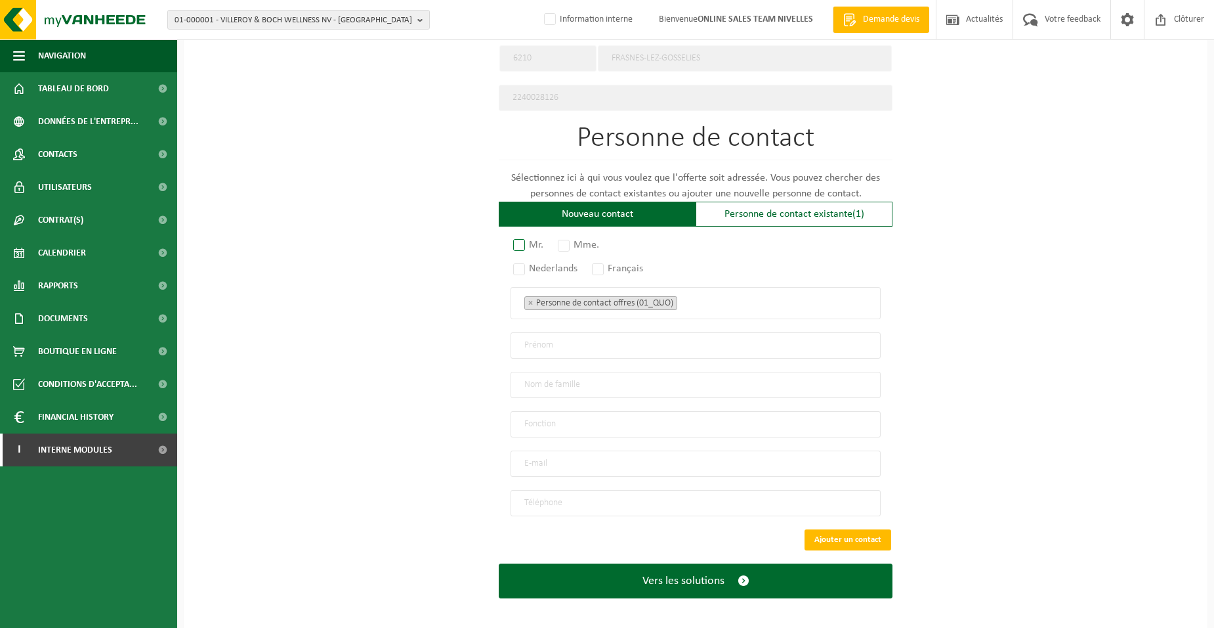
click at [521, 245] on label "Mr." at bounding box center [529, 245] width 37 height 18
radio input "true"
click at [610, 259] on label "Français" at bounding box center [618, 268] width 58 height 18
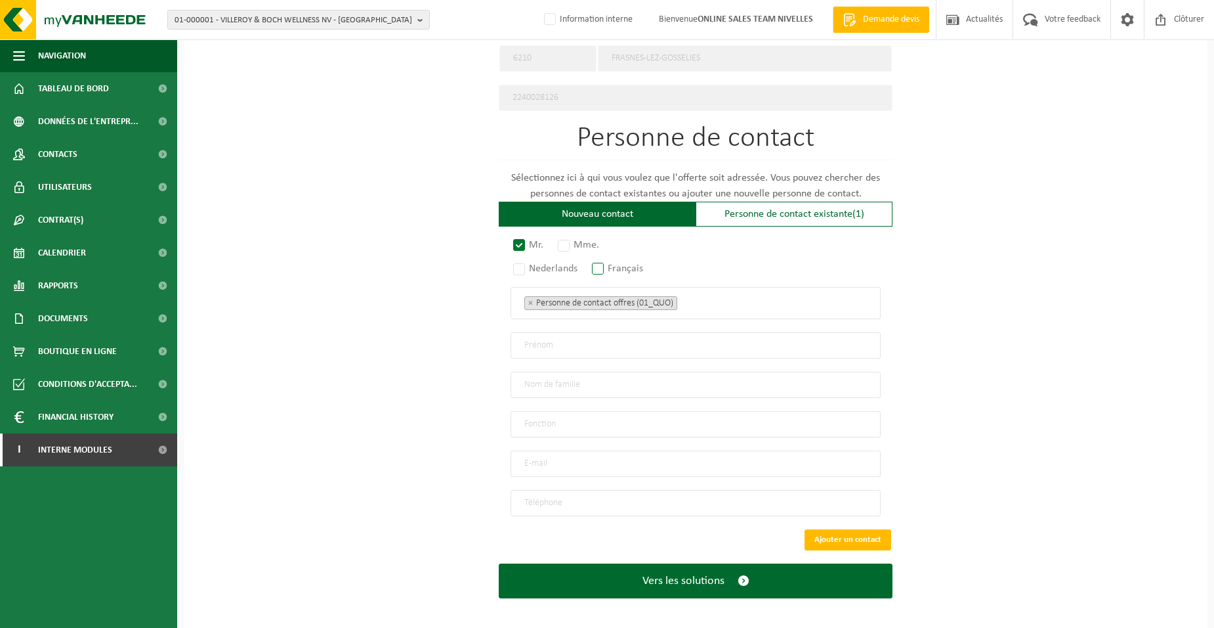
radio input "true"
click at [727, 296] on ul "× Personne de contact offres (01_QUO)" at bounding box center [695, 302] width 343 height 17
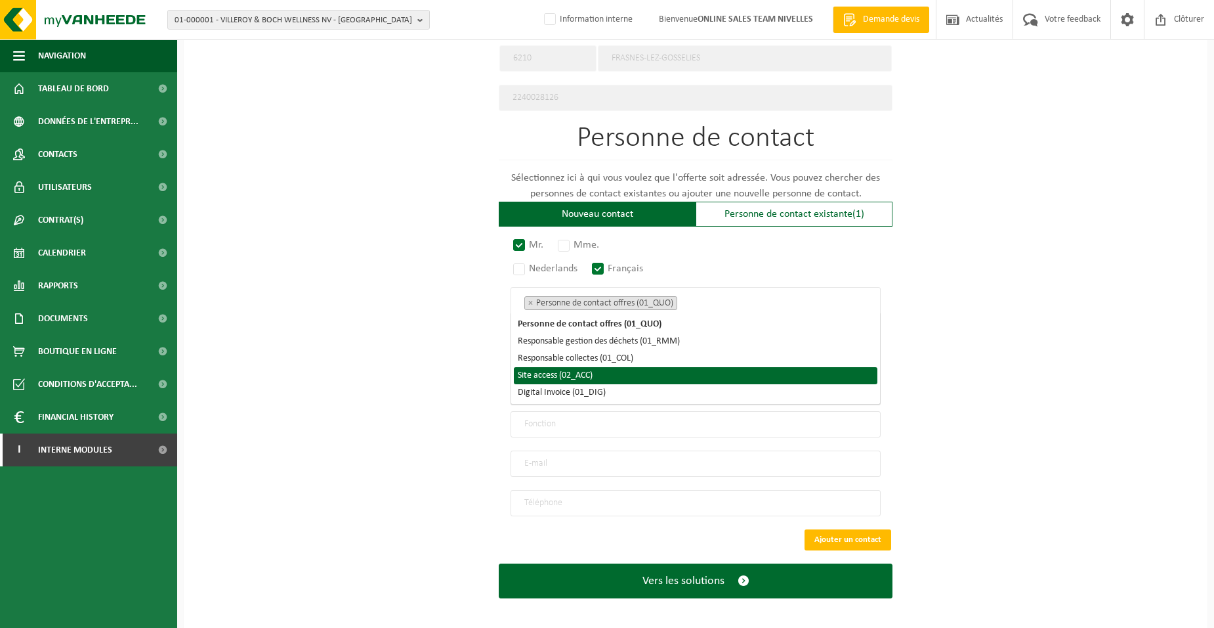
click at [596, 375] on li "Site access (02_ACC)" at bounding box center [696, 375] width 364 height 17
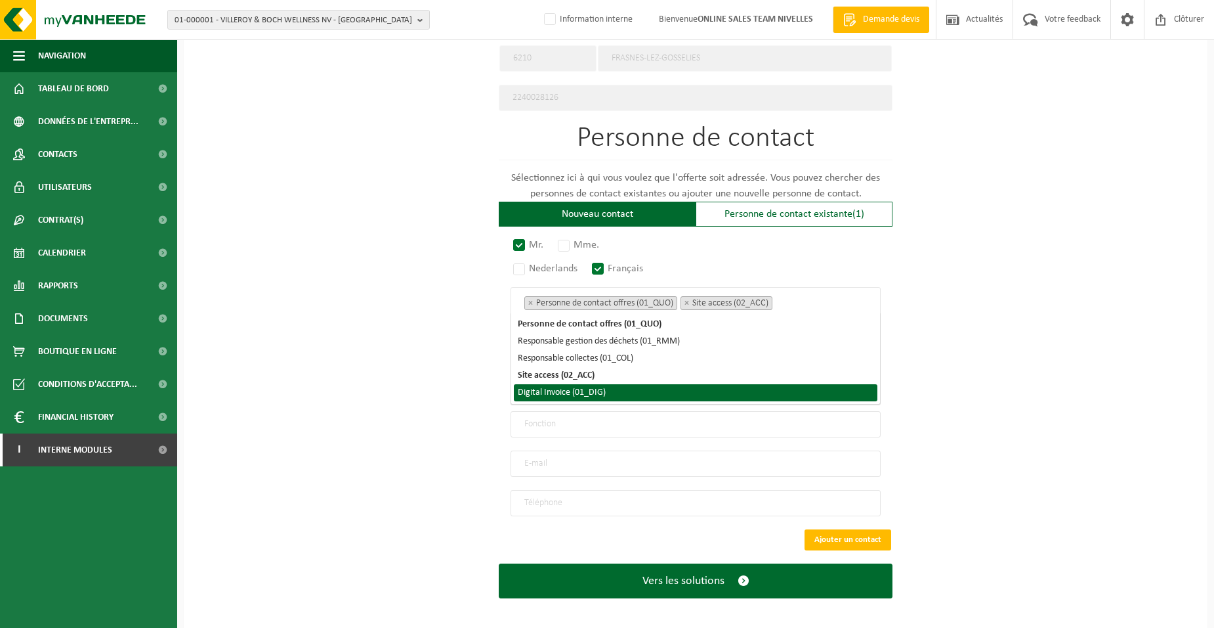
click at [593, 391] on li "Digital Invoice (01_DIG)" at bounding box center [696, 392] width 364 height 17
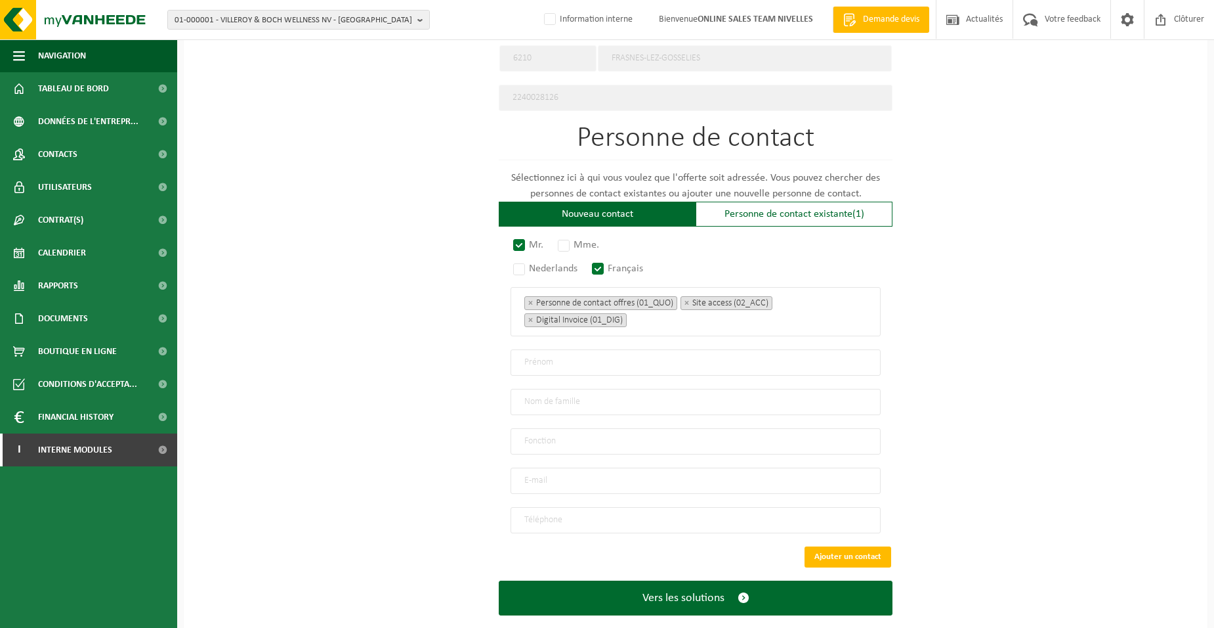
click at [408, 442] on div "Pour quelle entreprise pouvons-nous rédiger cette offre? Astuce: Si vous rempli…" at bounding box center [696, 40] width 1024 height 1216
click at [538, 361] on input "text" at bounding box center [696, 362] width 370 height 26
type input "DAMIEN"
click at [530, 393] on input "text" at bounding box center [696, 402] width 370 height 26
type input "DUMOULIN"
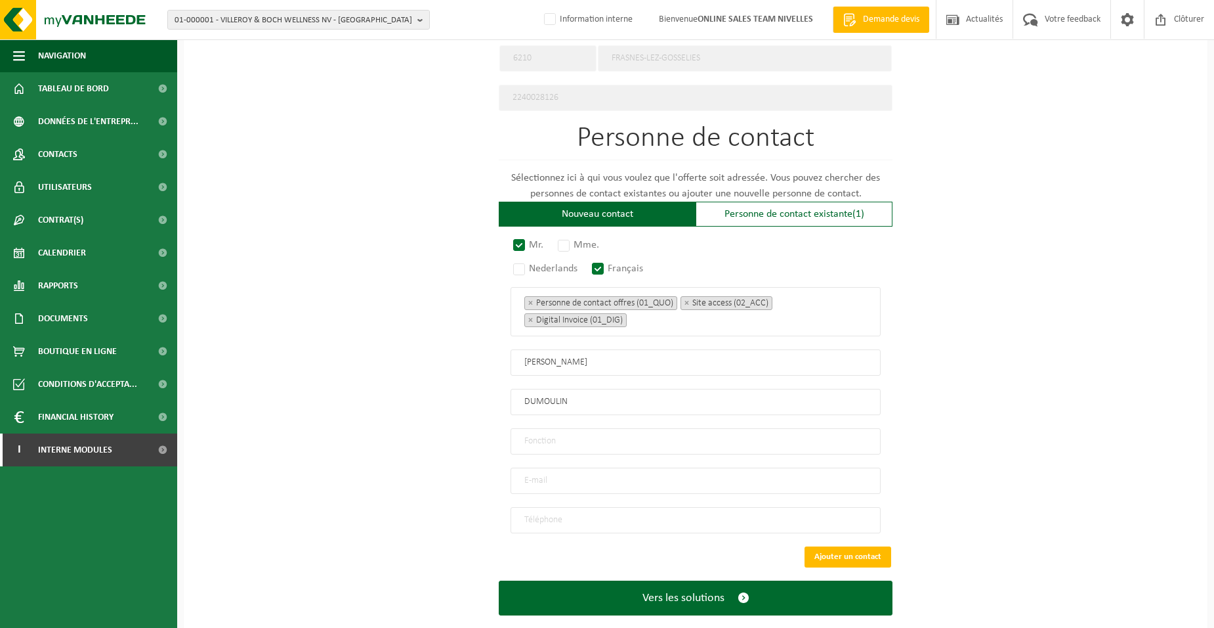
click at [587, 433] on input "text" at bounding box center [696, 441] width 370 height 26
type input "Director"
click at [563, 477] on input "email" at bounding box center [696, 480] width 370 height 26
type input "DAMIENDUMOULIN@GMAIL.COM"
click at [538, 510] on input "tel" at bounding box center [696, 520] width 370 height 26
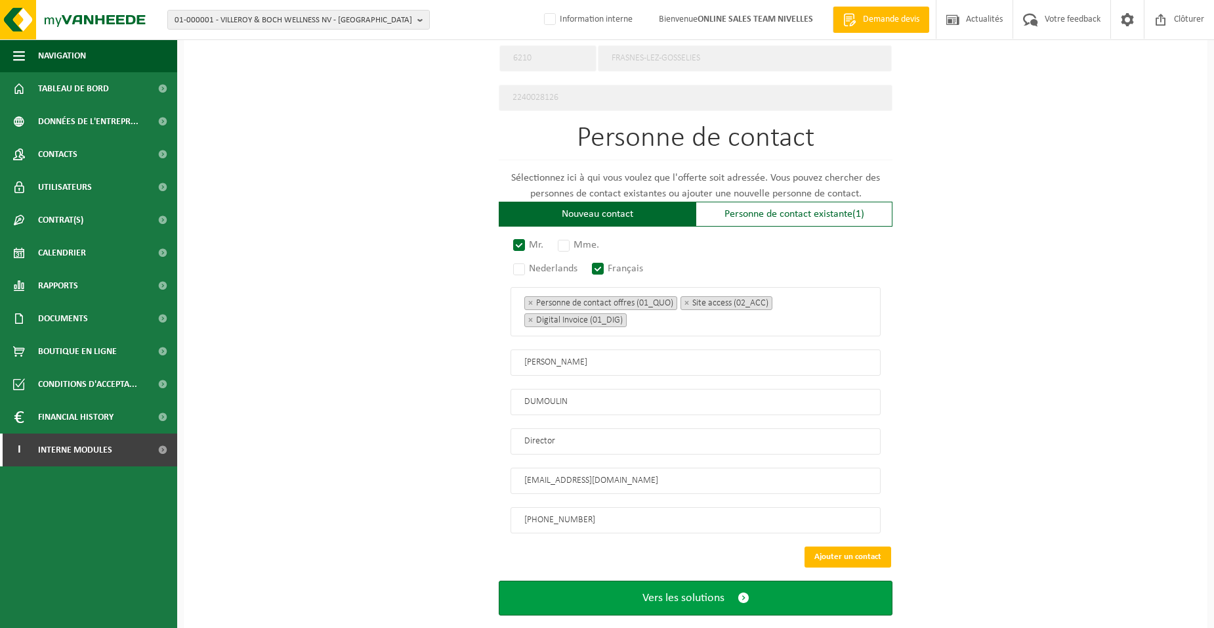
type input "+32 498 60 96 08"
click at [601, 587] on button "Vers les solutions" at bounding box center [696, 597] width 394 height 35
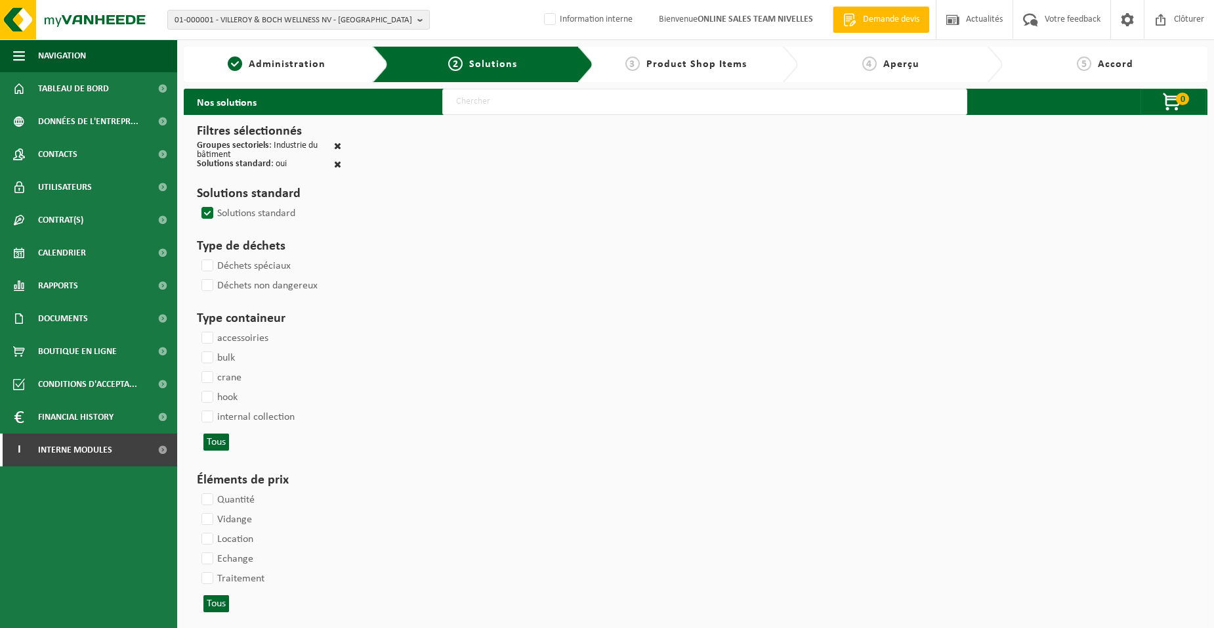
click at [473, 104] on input "text" at bounding box center [704, 102] width 525 height 26
type input "000052"
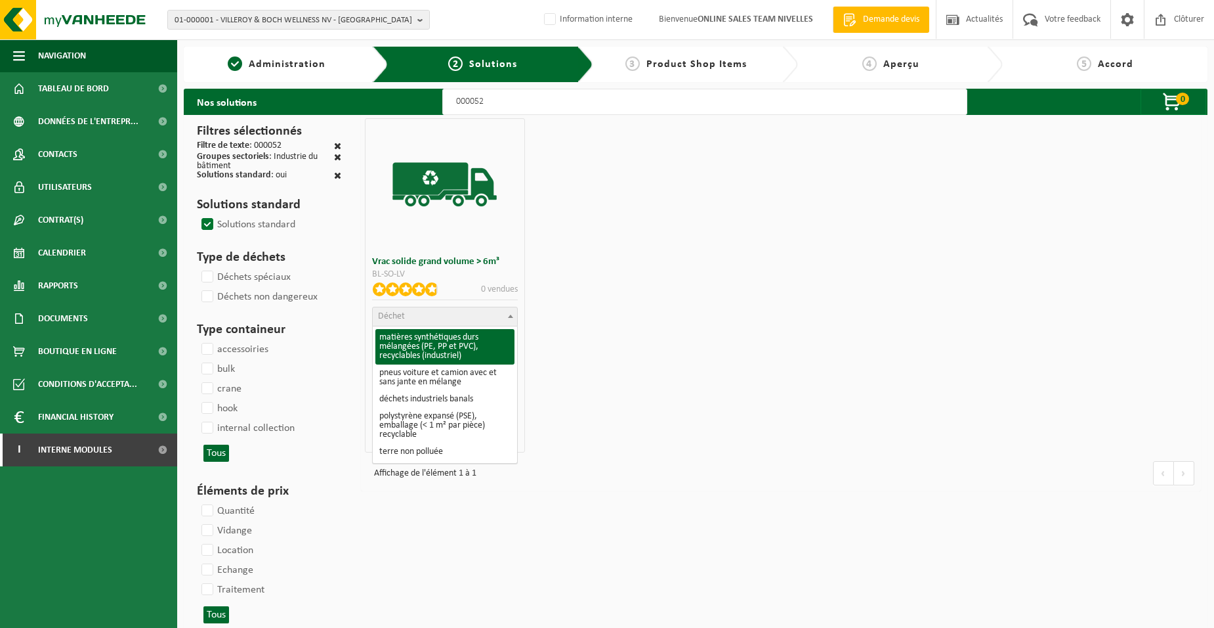
click at [445, 317] on span "Déchet" at bounding box center [445, 316] width 144 height 18
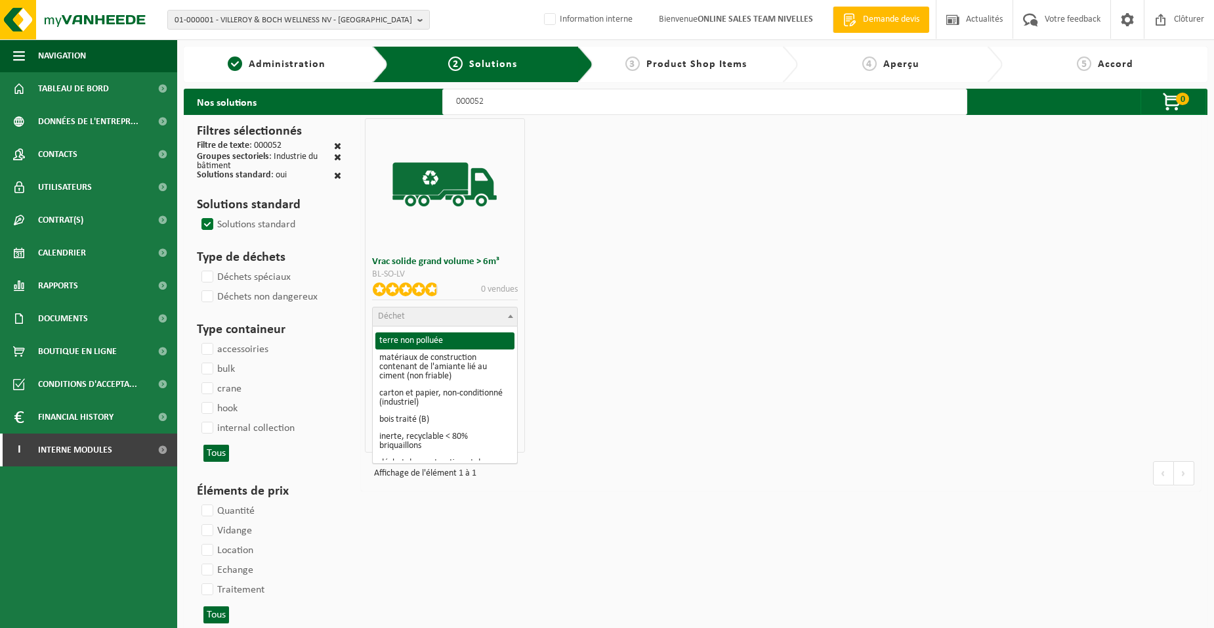
scroll to position [131, 0]
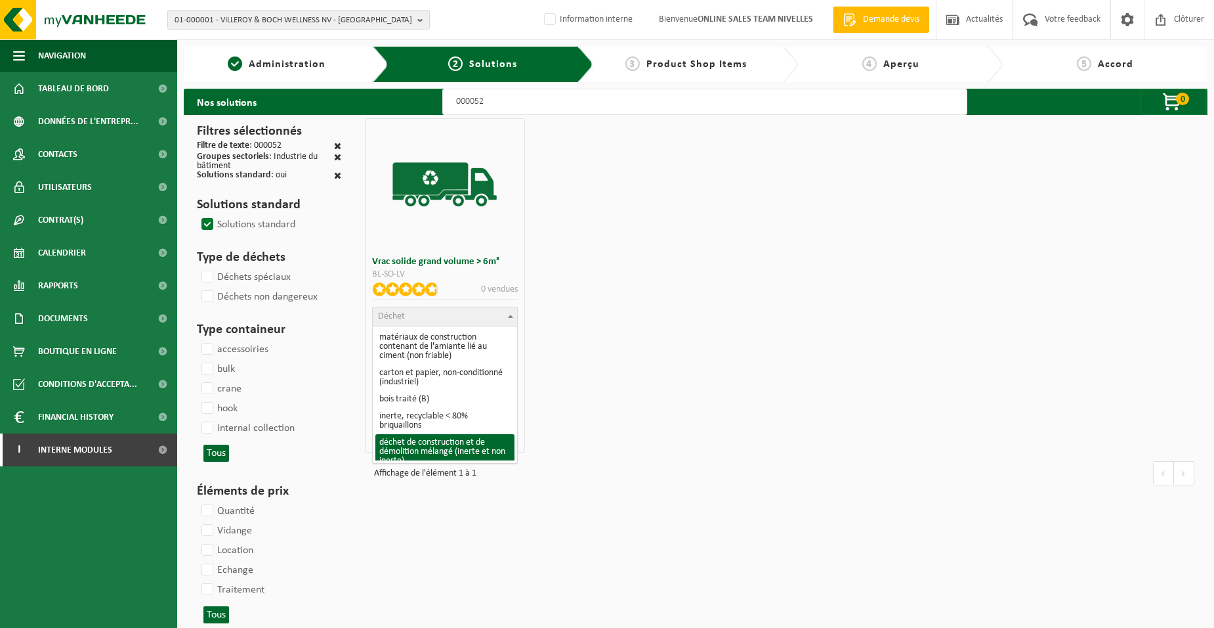
select select "31"
select select
select select "47"
select select "25"
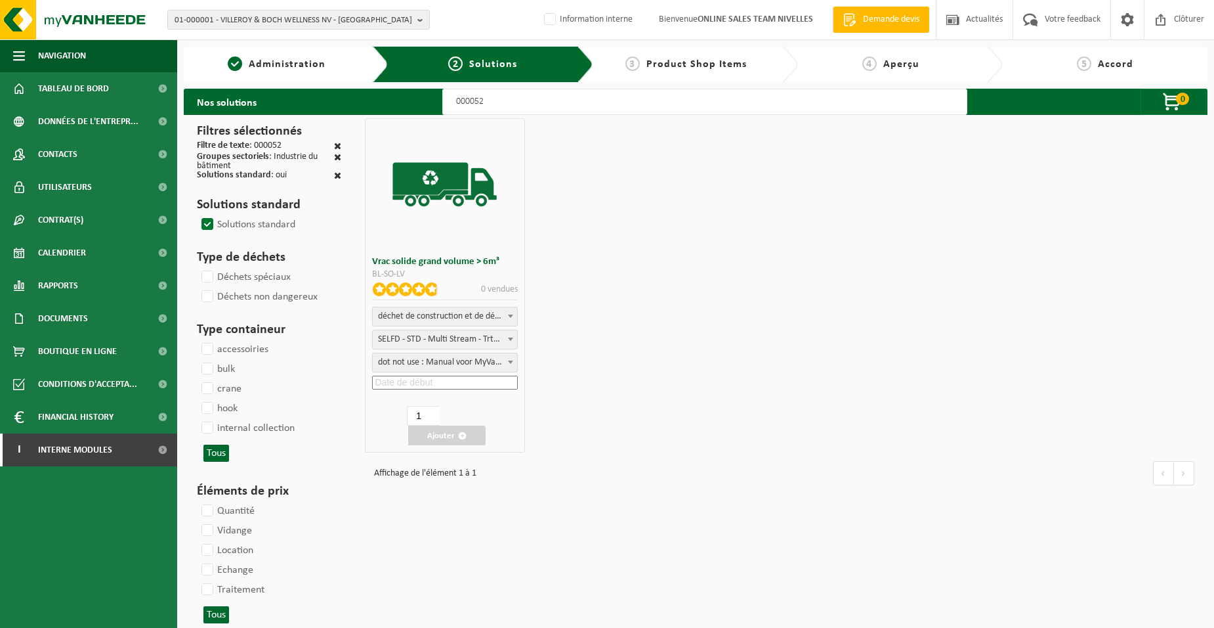
click at [384, 379] on input at bounding box center [444, 382] width 145 height 14
click at [393, 519] on div "23" at bounding box center [390, 518] width 23 height 21
type input "2025-09-23"
click at [445, 437] on button "Ajouter" at bounding box center [446, 435] width 77 height 20
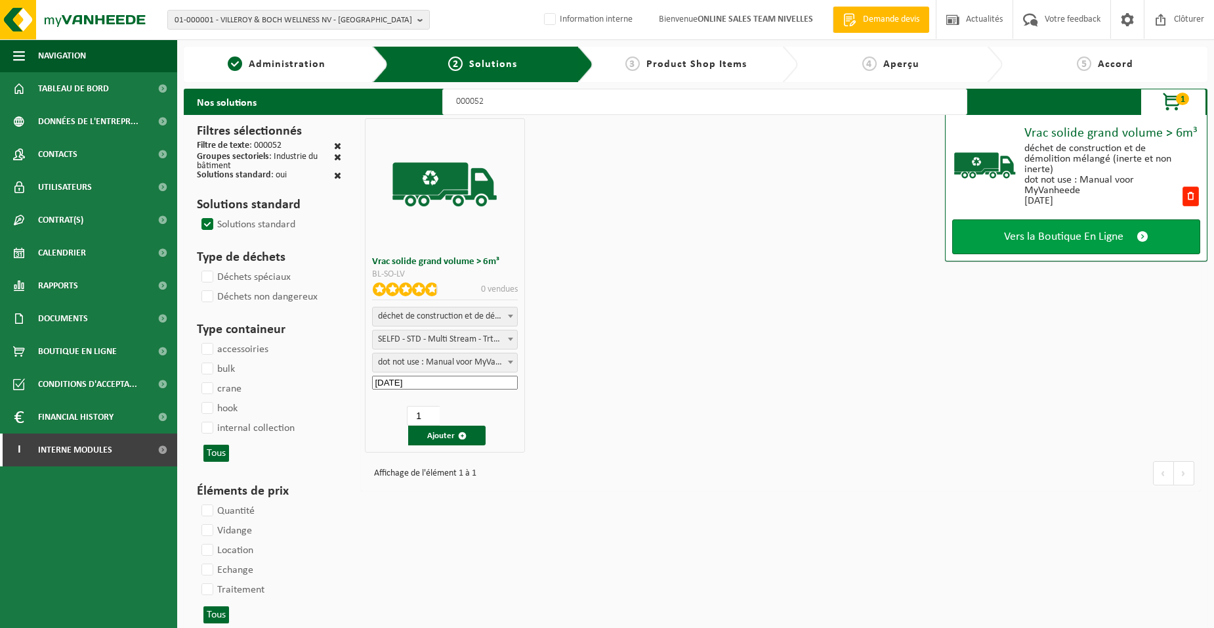
click at [985, 247] on link "Vers la Boutique En Ligne" at bounding box center [1076, 236] width 248 height 35
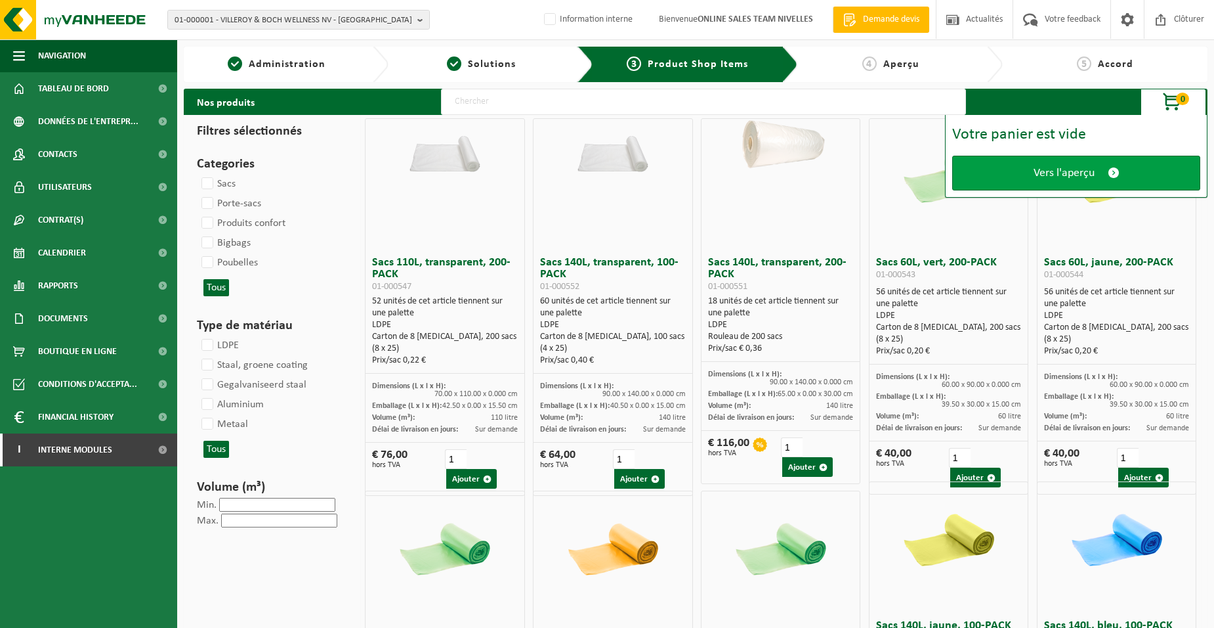
click at [993, 173] on link "Vers l'aperçu" at bounding box center [1076, 173] width 248 height 35
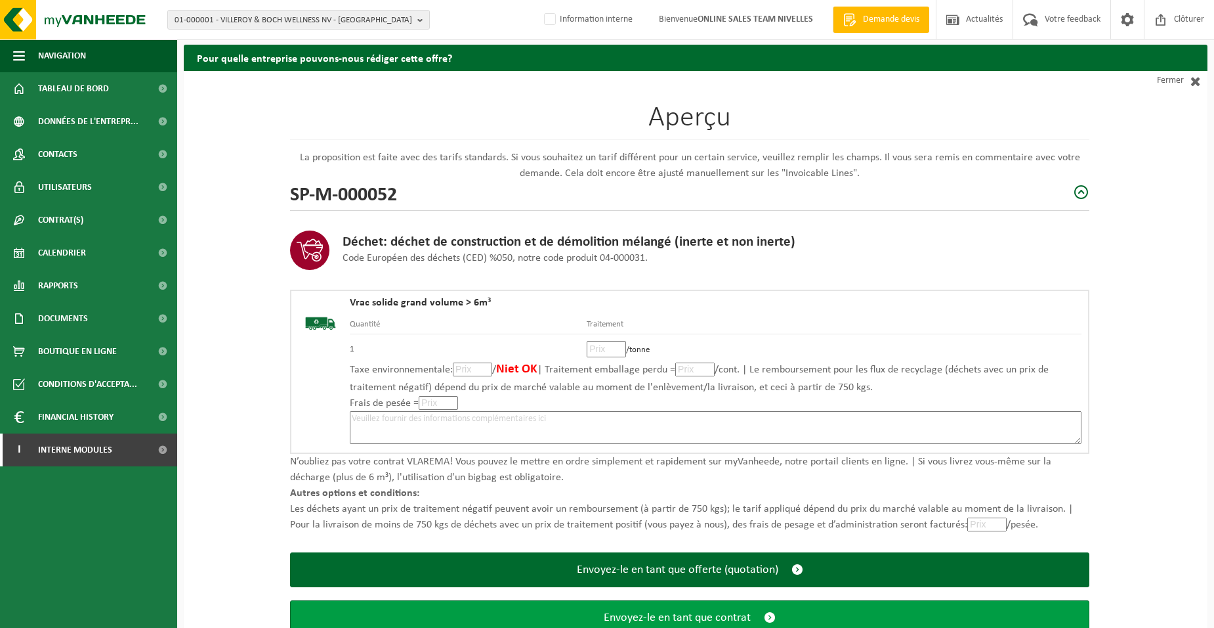
scroll to position [90, 0]
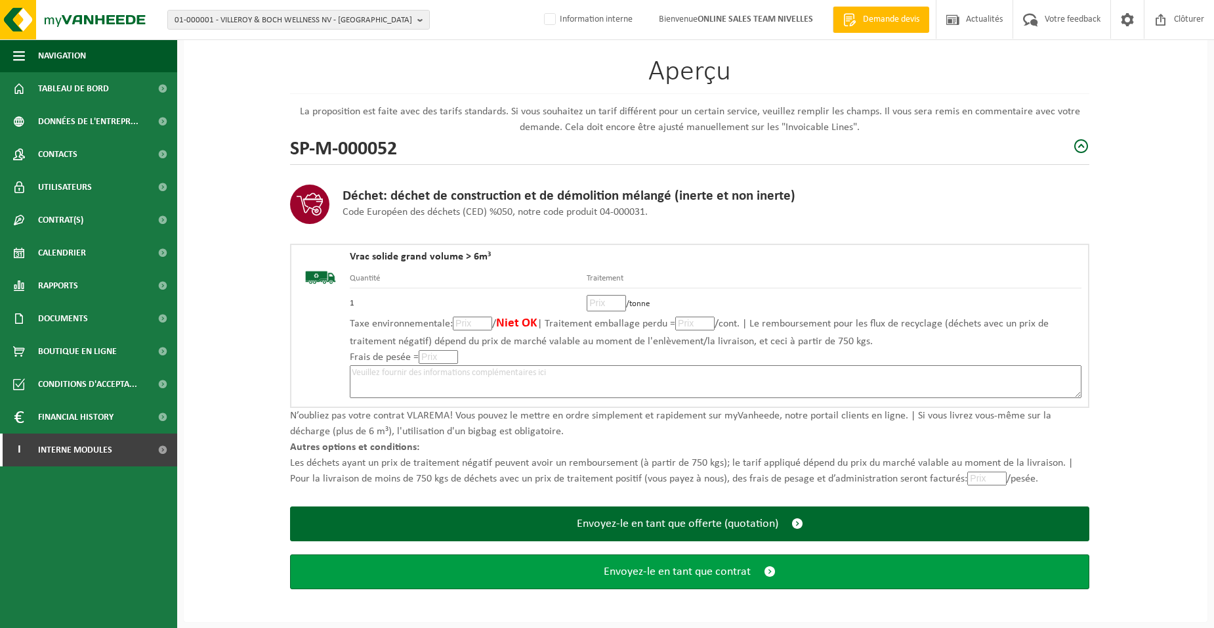
click at [685, 579] on button "Envoyez-le en tant que contrat" at bounding box center [689, 571] width 799 height 35
